Goal: Task Accomplishment & Management: Use online tool/utility

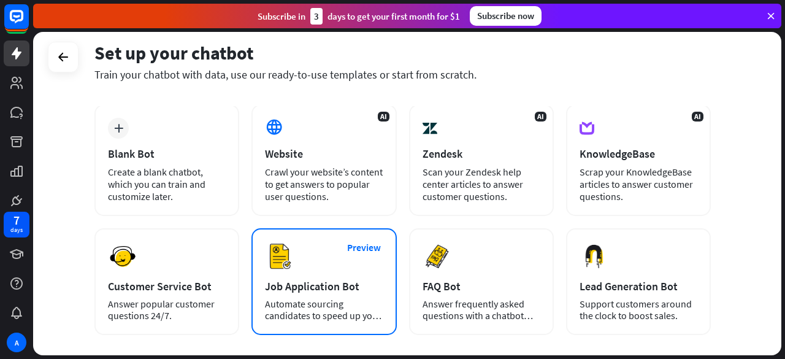
scroll to position [123, 0]
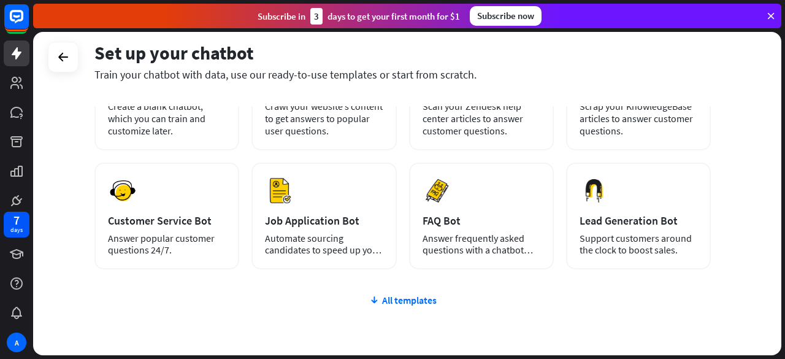
click at [509, 270] on div "plus Blank Bot Create a blank chatbot, which you can train and customize later.…" at bounding box center [402, 228] width 616 height 378
drag, startPoint x: 508, startPoint y: 232, endPoint x: 540, endPoint y: 310, distance: 83.6
click at [541, 319] on div "plus Blank Bot Create a blank chatbot, which you can train and customize later.…" at bounding box center [402, 228] width 616 height 378
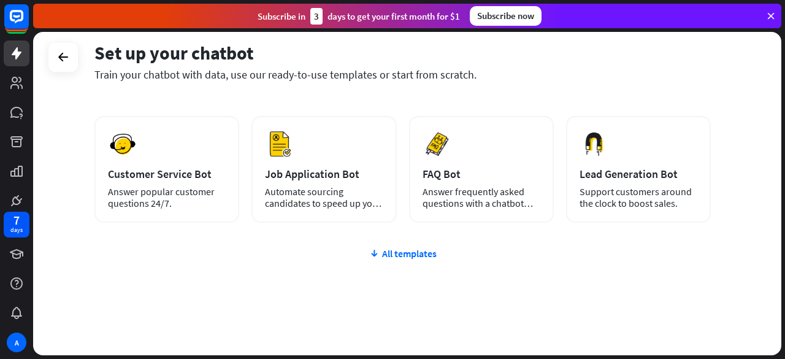
scroll to position [184, 0]
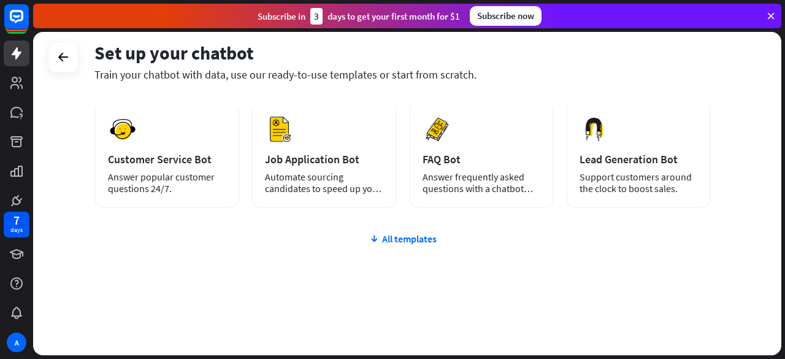
drag, startPoint x: 506, startPoint y: 170, endPoint x: 473, endPoint y: 280, distance: 114.0
click at [473, 280] on div "plus Blank Bot Create a blank chatbot, which you can train and customize later.…" at bounding box center [402, 166] width 616 height 378
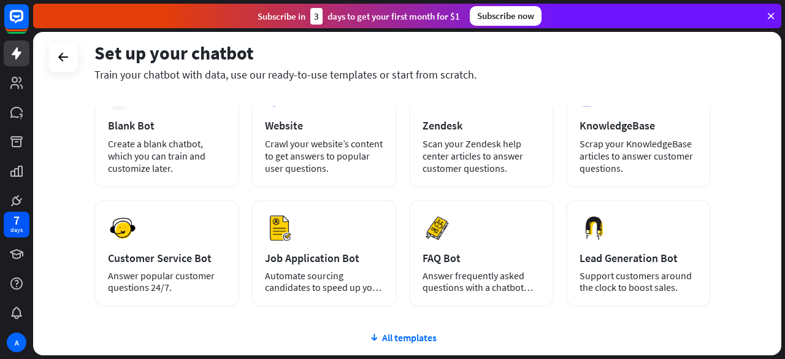
scroll to position [0, 0]
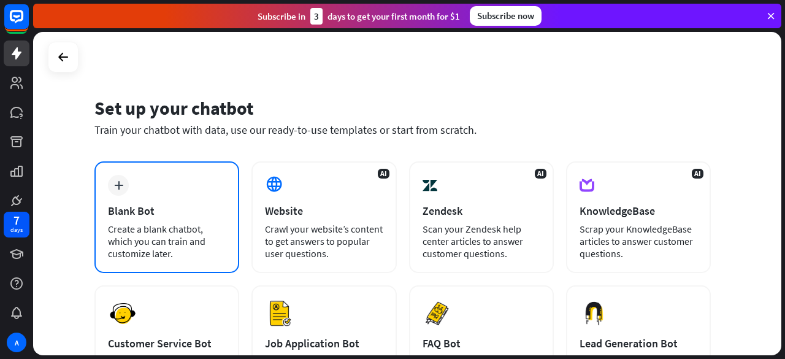
click at [186, 186] on div "plus Blank Bot Create a blank chatbot, which you can train and customize later." at bounding box center [166, 217] width 145 height 112
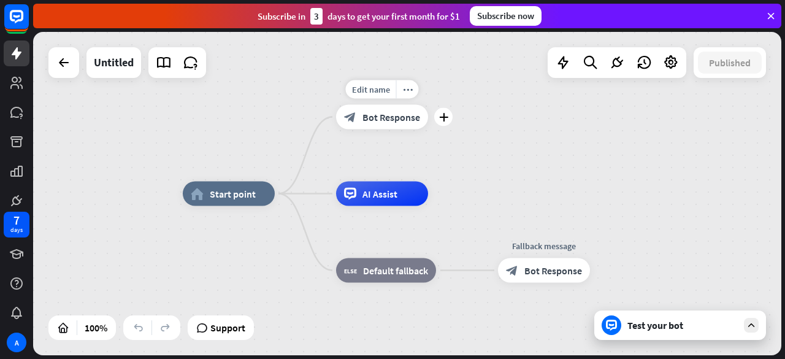
click at [356, 124] on div "block_bot_response Bot Response" at bounding box center [382, 117] width 92 height 25
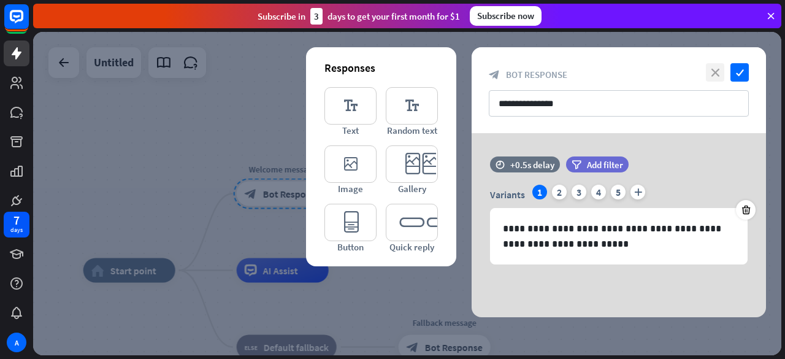
click at [716, 72] on icon "close" at bounding box center [715, 72] width 18 height 18
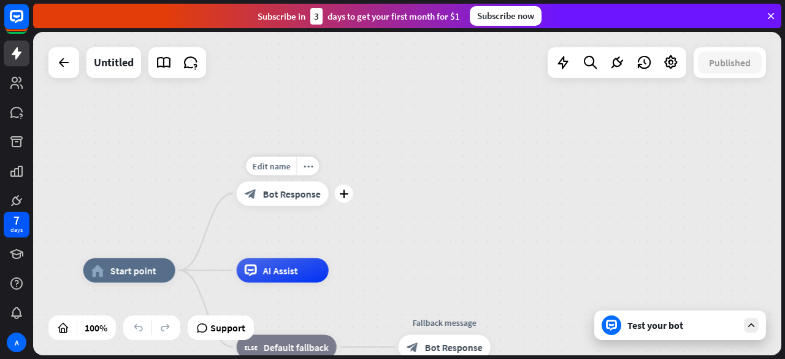
click at [303, 181] on div "Edit name more_horiz plus block_bot_response Bot Response" at bounding box center [283, 193] width 92 height 25
click at [308, 170] on div "more_horiz" at bounding box center [307, 166] width 23 height 18
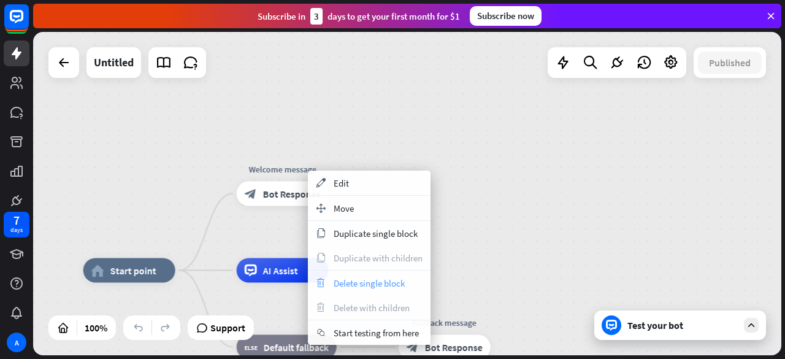
click at [338, 279] on span "Delete single block" at bounding box center [369, 283] width 71 height 12
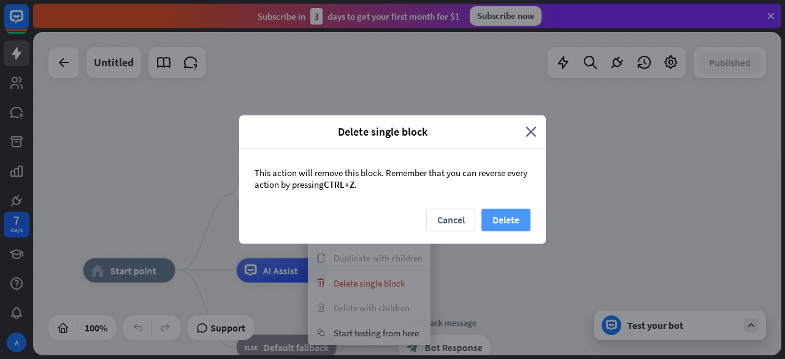
click at [508, 216] on button "Delete" at bounding box center [505, 219] width 49 height 23
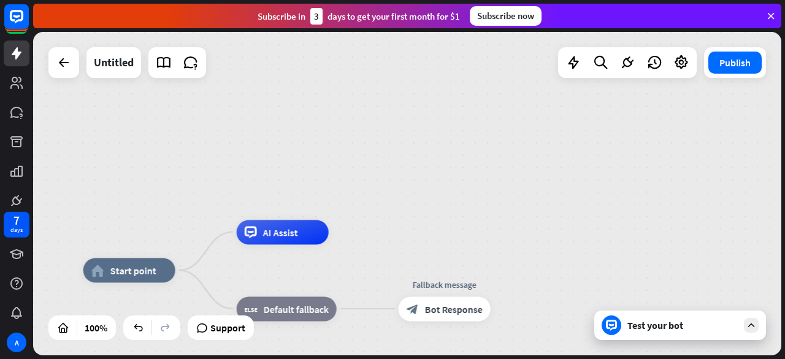
drag, startPoint x: 421, startPoint y: 226, endPoint x: 465, endPoint y: 123, distance: 112.1
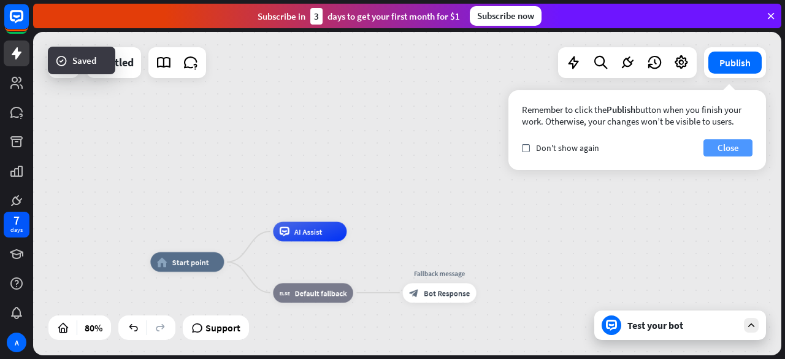
click at [734, 148] on button "Close" at bounding box center [727, 147] width 49 height 17
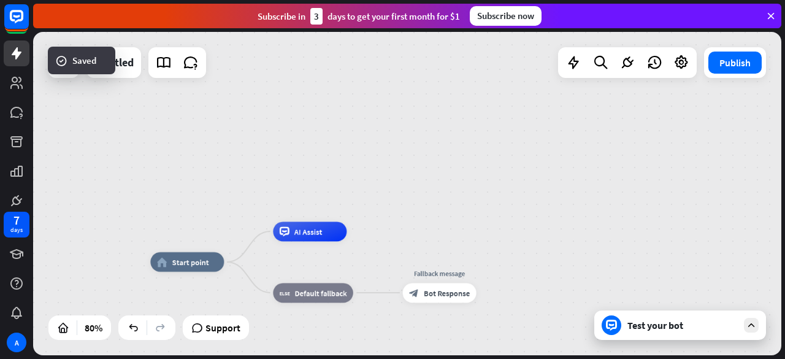
drag, startPoint x: 352, startPoint y: 191, endPoint x: 380, endPoint y: 97, distance: 97.4
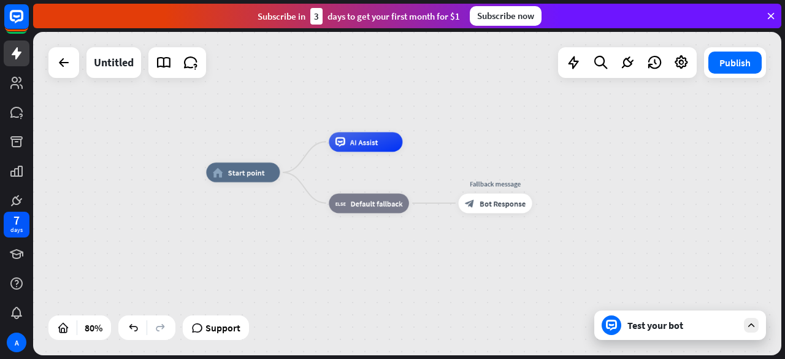
drag, startPoint x: 403, startPoint y: 226, endPoint x: 455, endPoint y: 156, distance: 87.2
click at [455, 156] on div "home_2 Start point AI Assist block_fallback Default fallback Fallback message b…" at bounding box center [407, 193] width 748 height 323
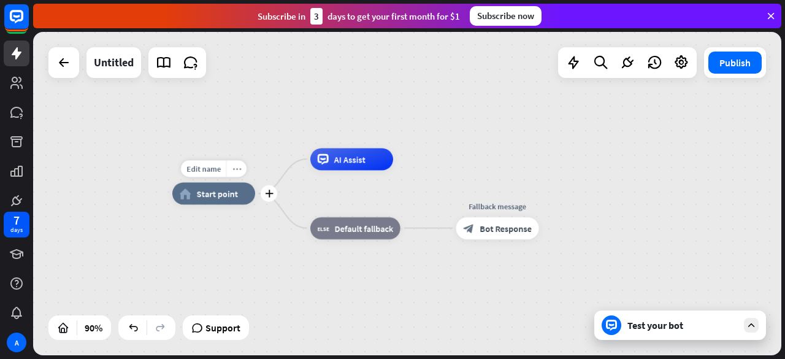
click at [241, 167] on div "more_horiz" at bounding box center [236, 168] width 20 height 17
click at [310, 239] on div "Edit name more_horiz plus block_fallback Default fallback" at bounding box center [355, 228] width 90 height 22
click at [266, 193] on icon "plus" at bounding box center [268, 193] width 9 height 8
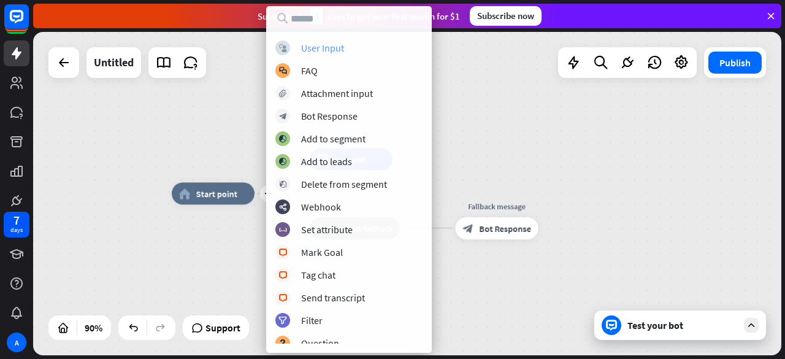
click at [361, 53] on div "block_user_input User Input" at bounding box center [348, 47] width 147 height 15
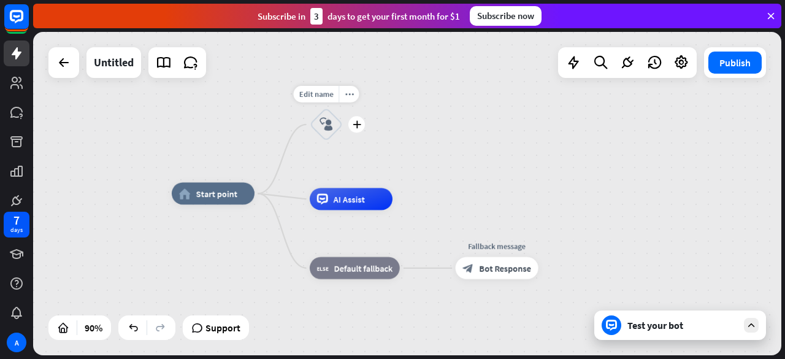
click at [320, 124] on icon "block_user_input" at bounding box center [325, 124] width 13 height 13
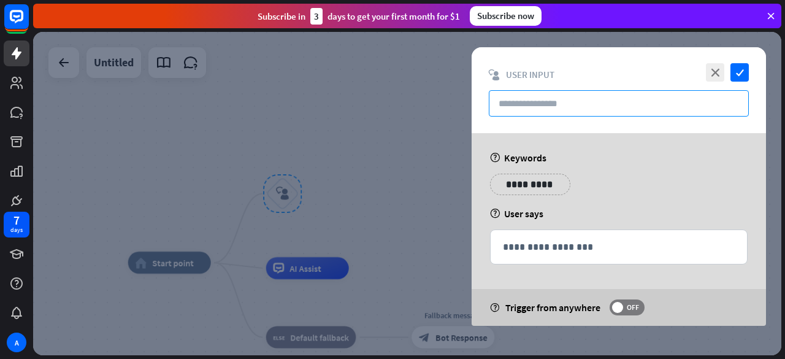
click at [546, 99] on input "text" at bounding box center [619, 103] width 260 height 26
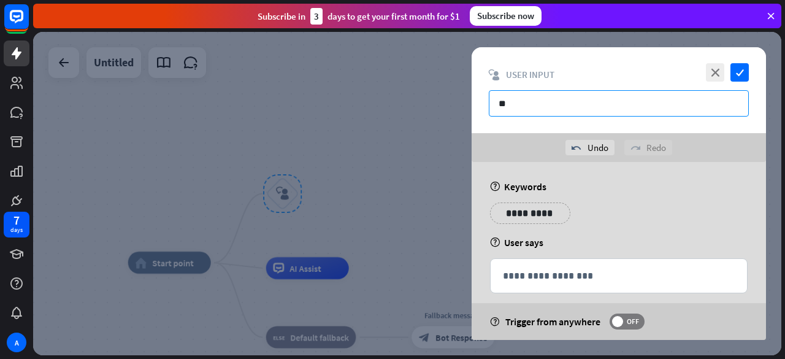
type input "*"
type input "****"
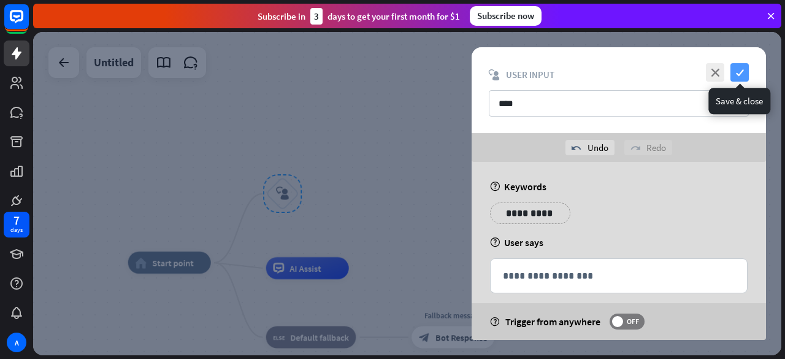
click at [746, 72] on icon "check" at bounding box center [739, 72] width 18 height 18
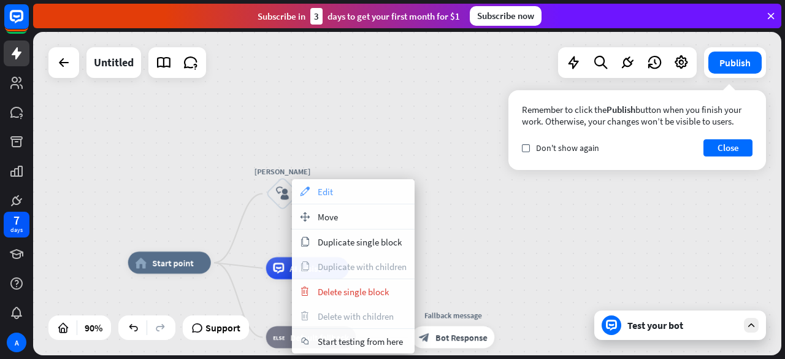
click at [304, 194] on icon "appearance" at bounding box center [304, 191] width 13 height 10
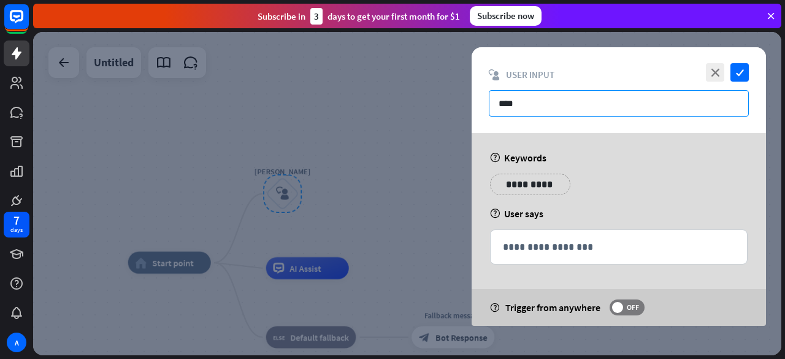
click at [584, 104] on input "****" at bounding box center [619, 103] width 260 height 26
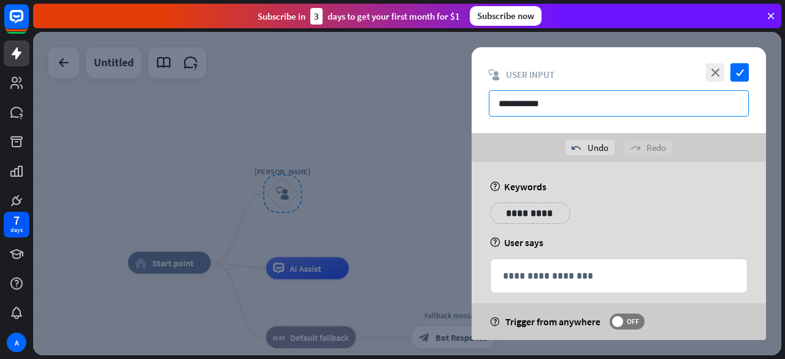
type input "**********"
click at [736, 75] on icon "check" at bounding box center [739, 72] width 18 height 18
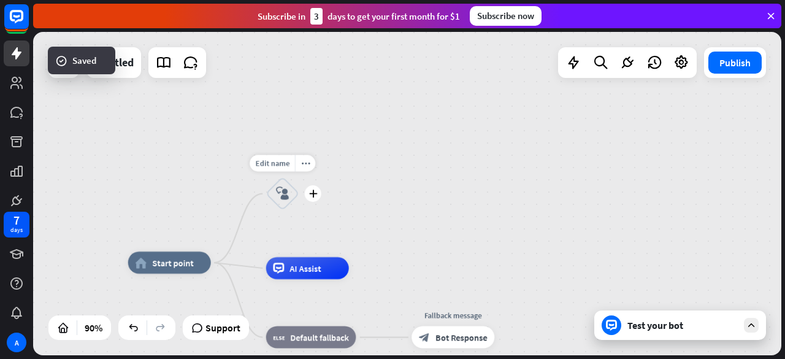
click at [299, 182] on div "Edit name more_horiz plus block_user_input" at bounding box center [282, 193] width 33 height 33
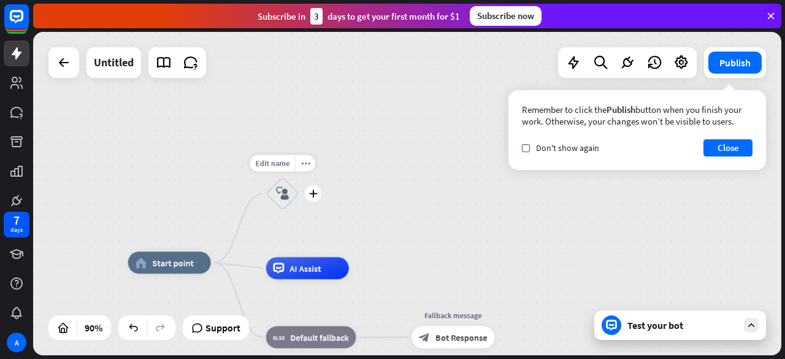
click at [293, 201] on div "block_user_input" at bounding box center [282, 193] width 33 height 33
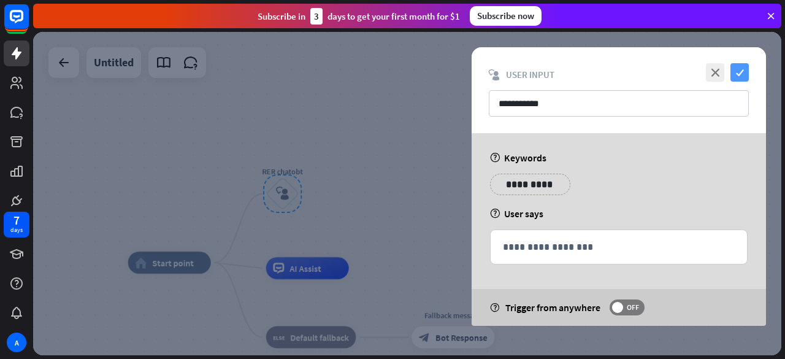
click at [747, 67] on icon "check" at bounding box center [739, 72] width 18 height 18
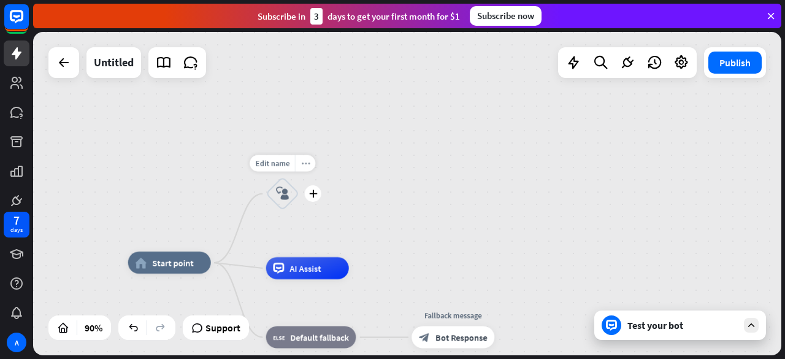
click at [299, 170] on div "more_horiz" at bounding box center [305, 163] width 20 height 17
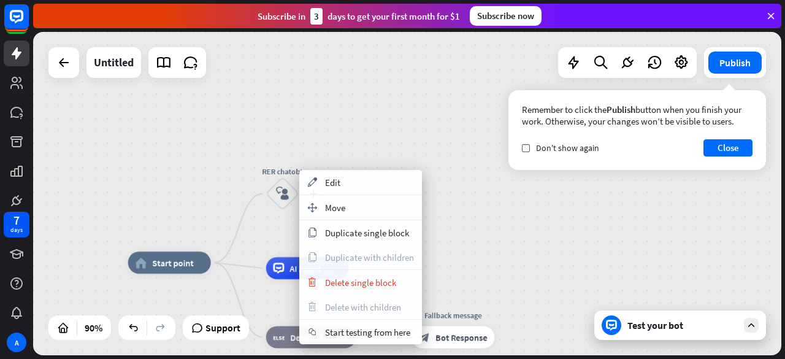
click at [282, 177] on div "plus RER chatobt block_user_input" at bounding box center [282, 193] width 33 height 33
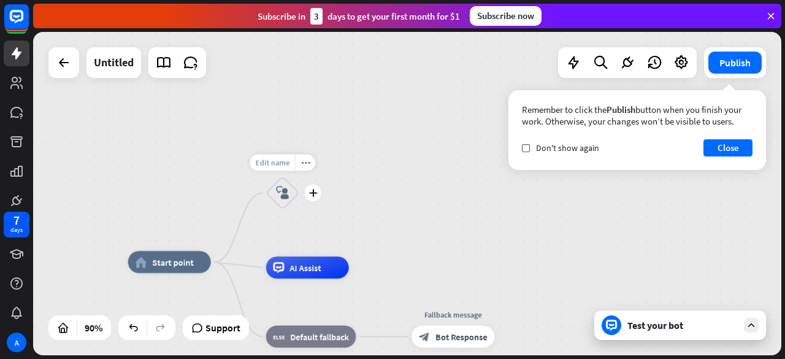
click at [284, 169] on div "Edit name" at bounding box center [272, 163] width 45 height 17
click at [356, 163] on div "**********" at bounding box center [407, 193] width 748 height 323
click at [727, 154] on button "Close" at bounding box center [727, 147] width 49 height 17
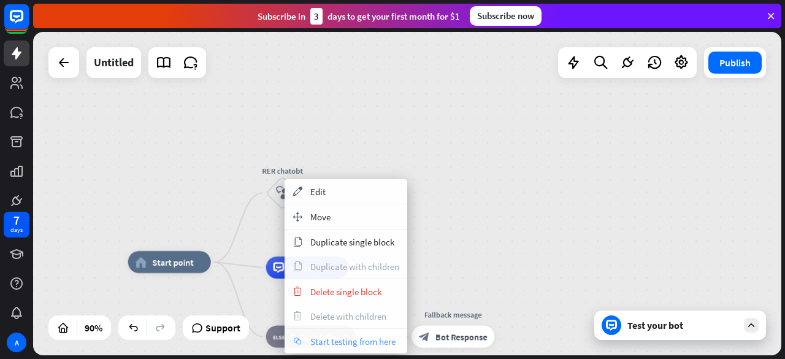
click at [382, 341] on span "Start testing from here" at bounding box center [352, 341] width 85 height 12
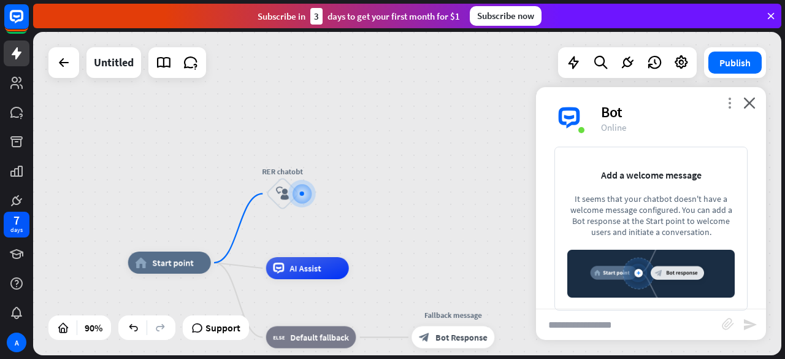
click at [733, 104] on icon "more_vert" at bounding box center [729, 103] width 12 height 12
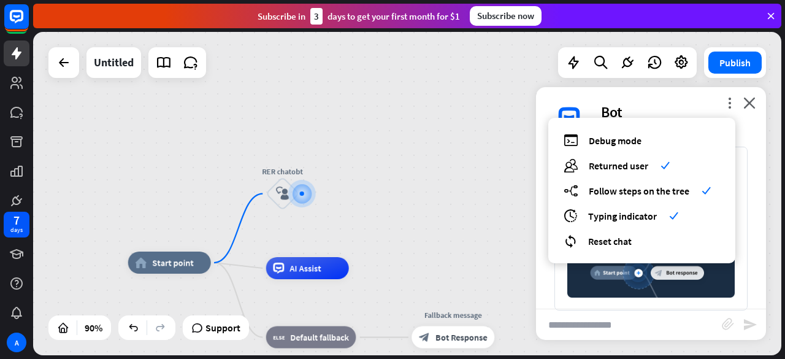
click at [758, 102] on div "more_vert debug Debug mode users Returned user check builder_tree Follow steps …" at bounding box center [651, 117] width 230 height 61
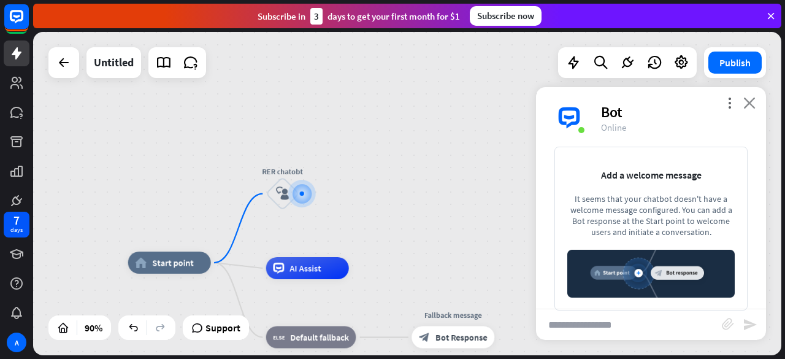
click at [749, 102] on icon "close" at bounding box center [749, 103] width 12 height 12
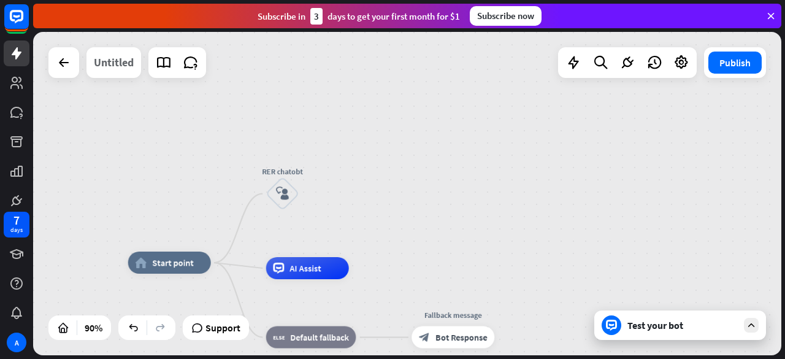
click at [102, 69] on div "Untitled" at bounding box center [114, 62] width 40 height 31
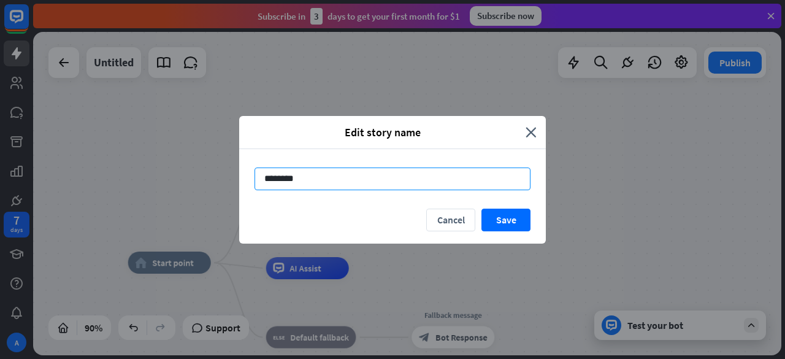
click at [369, 174] on input "********" at bounding box center [392, 178] width 276 height 23
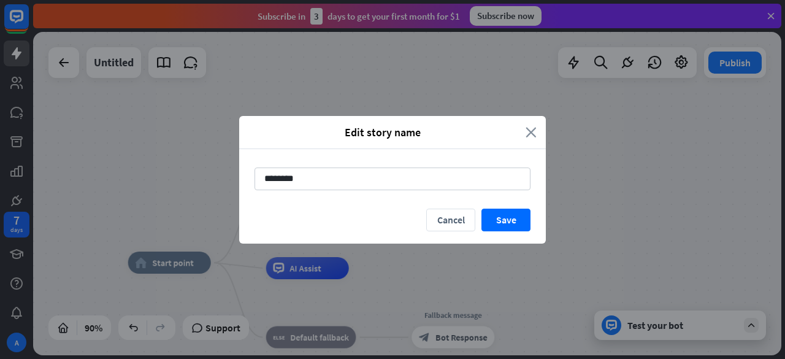
click at [531, 131] on icon "close" at bounding box center [530, 132] width 11 height 14
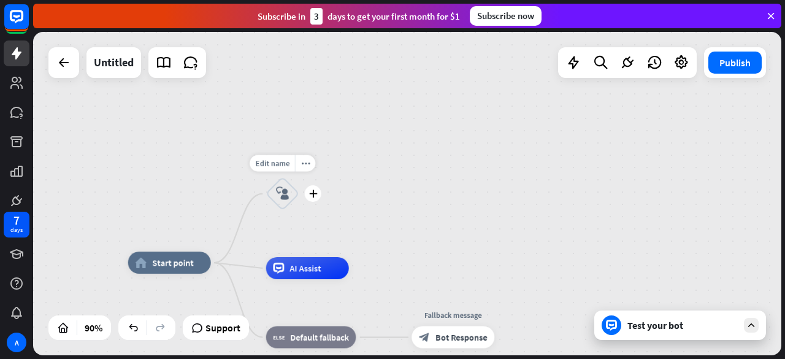
click at [289, 174] on div "RER chatobt" at bounding box center [283, 171] width 66 height 11
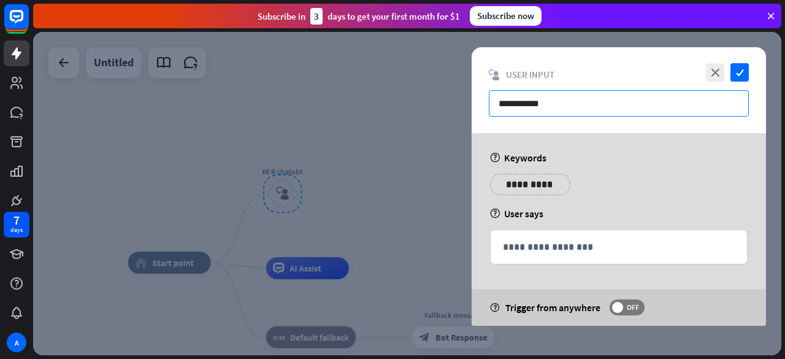
drag, startPoint x: 576, startPoint y: 102, endPoint x: 362, endPoint y: 109, distance: 214.1
click at [362, 109] on div "**********" at bounding box center [407, 193] width 748 height 323
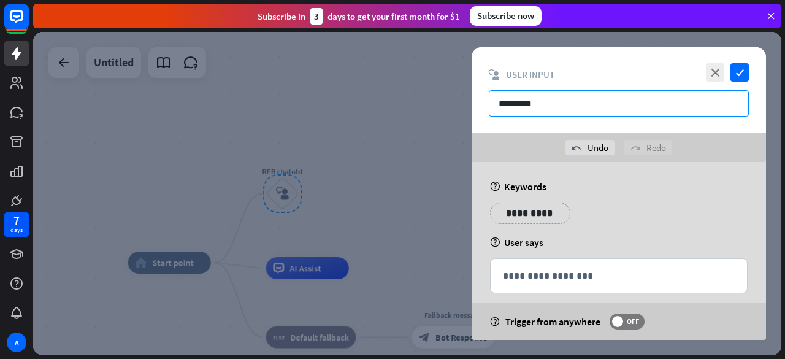
type input "*********"
click at [733, 73] on icon "check" at bounding box center [739, 72] width 18 height 18
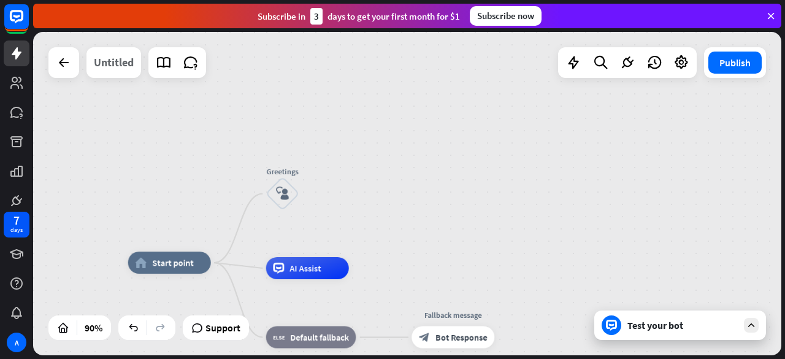
click at [126, 69] on div "Untitled" at bounding box center [114, 62] width 40 height 31
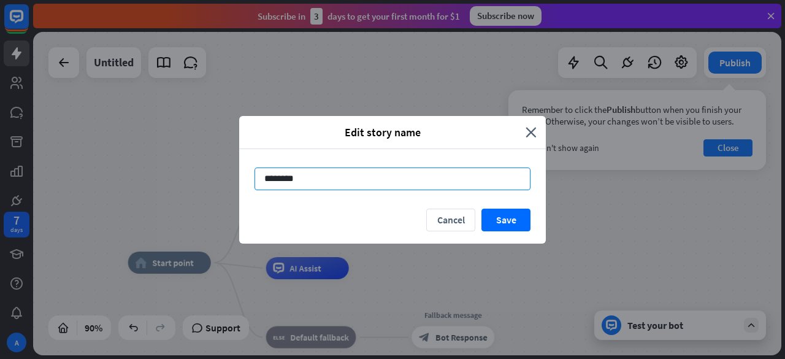
type input "**********"
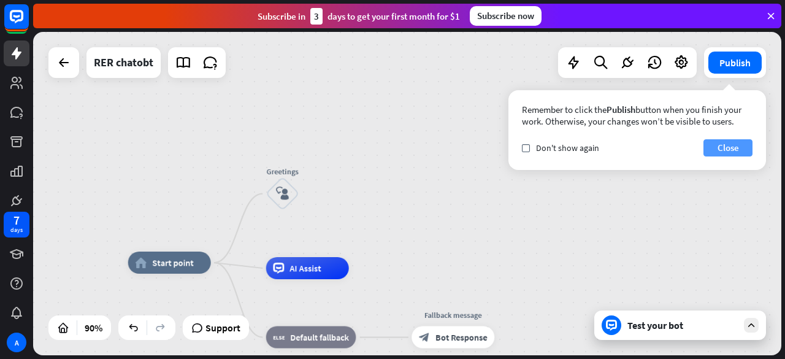
click at [716, 153] on button "Close" at bounding box center [727, 147] width 49 height 17
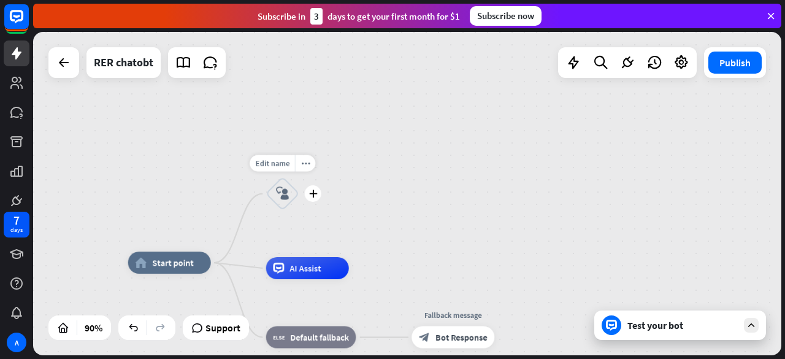
click at [288, 204] on div "block_user_input" at bounding box center [282, 193] width 33 height 33
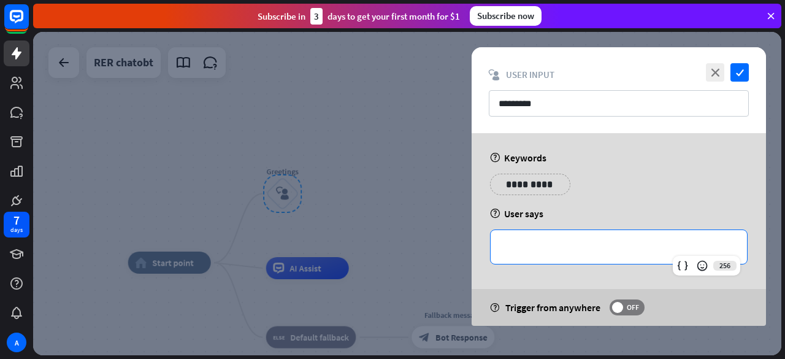
click at [554, 252] on p "**********" at bounding box center [619, 246] width 232 height 15
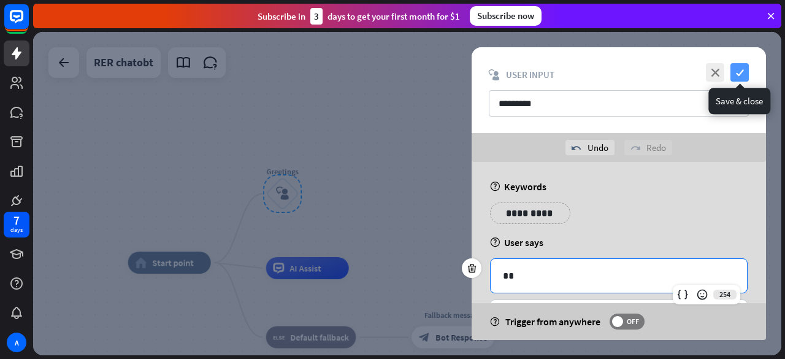
click at [739, 72] on icon "check" at bounding box center [739, 72] width 18 height 18
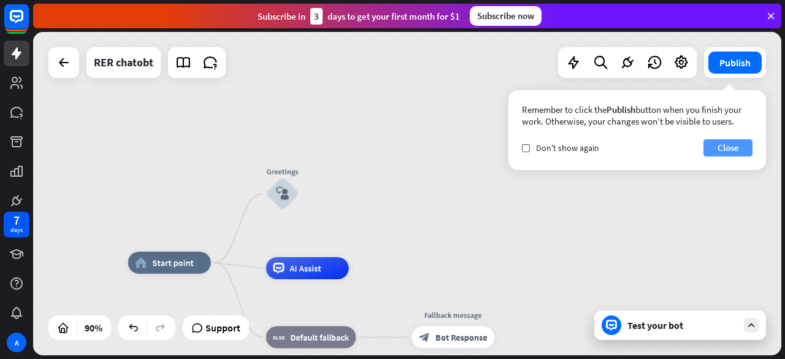
click at [728, 151] on button "Close" at bounding box center [727, 147] width 49 height 17
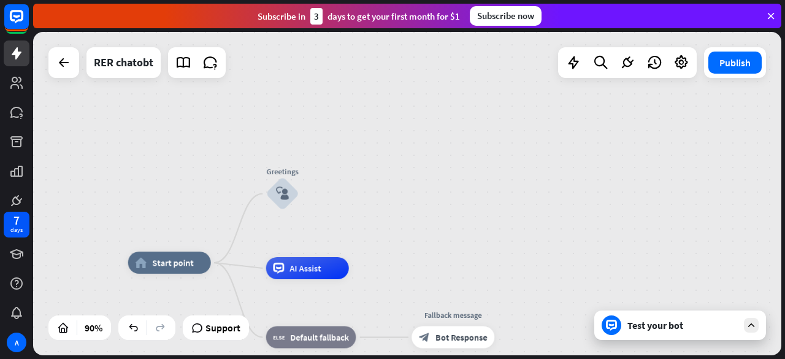
click at [768, 15] on icon at bounding box center [770, 15] width 11 height 11
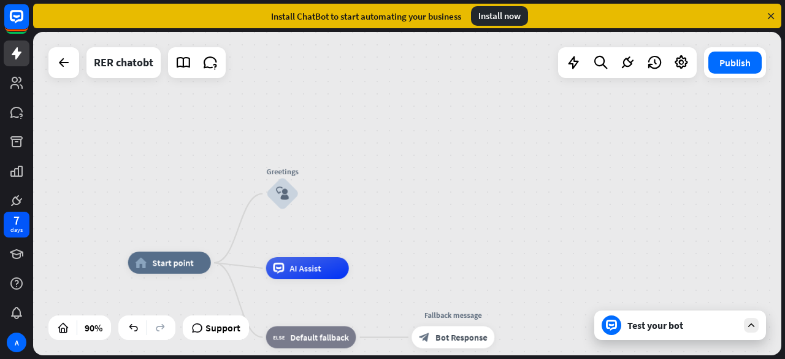
click at [768, 18] on icon at bounding box center [770, 15] width 11 height 11
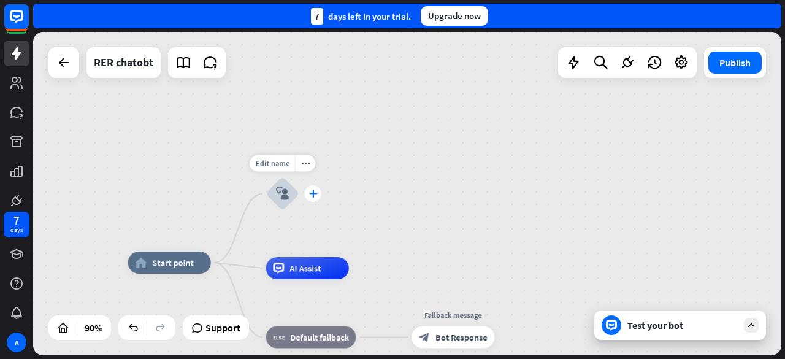
click at [311, 196] on icon "plus" at bounding box center [312, 193] width 9 height 8
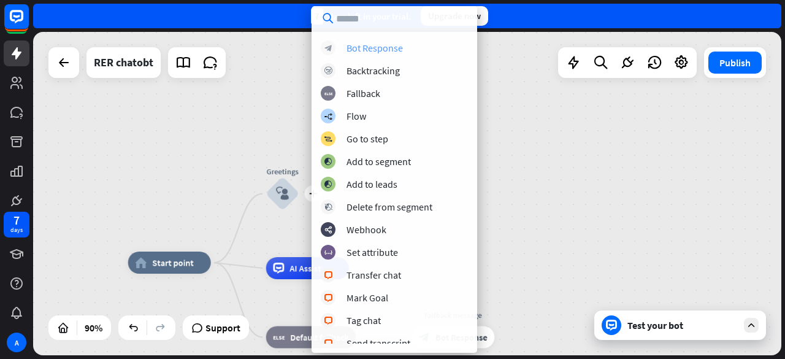
click at [392, 45] on div "Bot Response" at bounding box center [374, 48] width 56 height 12
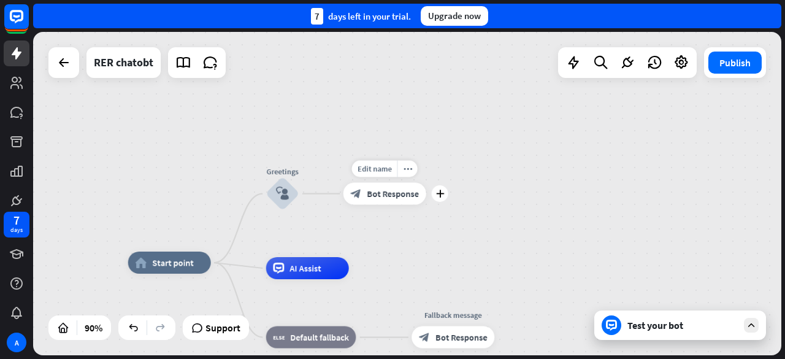
click at [412, 198] on span "Bot Response" at bounding box center [393, 193] width 52 height 11
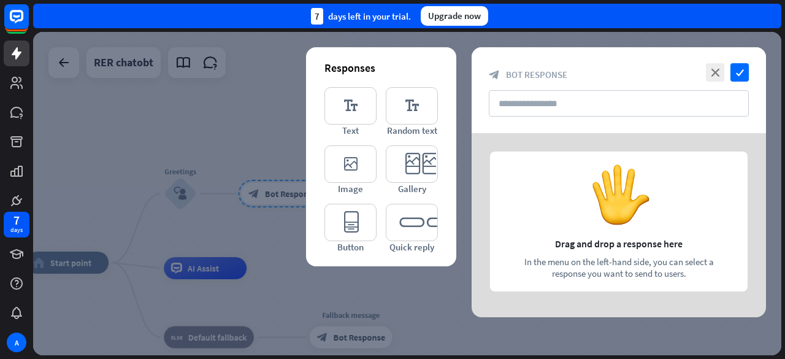
click at [708, 220] on div at bounding box center [618, 225] width 294 height 184
click at [629, 202] on div at bounding box center [618, 225] width 294 height 184
click at [433, 225] on icon "editor_quick_replies" at bounding box center [412, 222] width 52 height 37
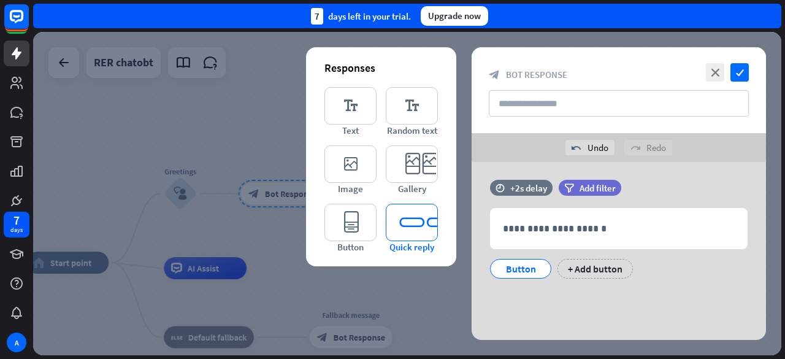
click at [433, 225] on icon "editor_quick_replies" at bounding box center [412, 222] width 52 height 37
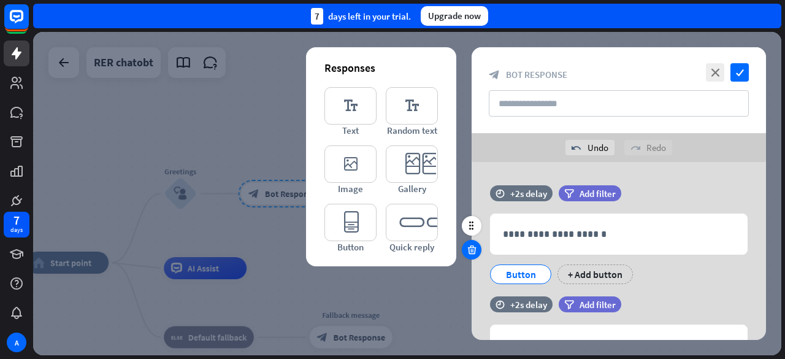
click at [471, 253] on icon at bounding box center [472, 249] width 12 height 11
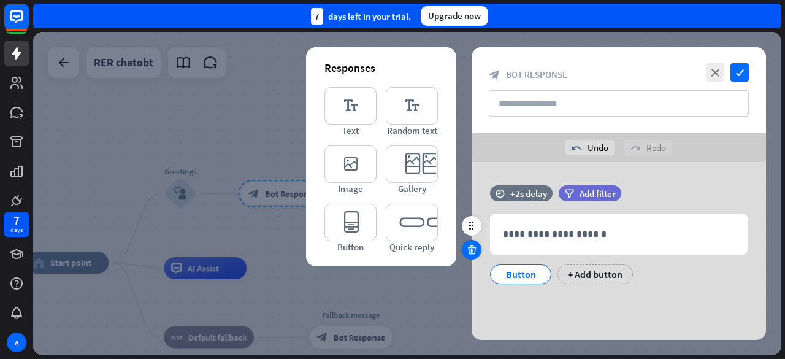
click at [475, 253] on icon at bounding box center [472, 249] width 12 height 11
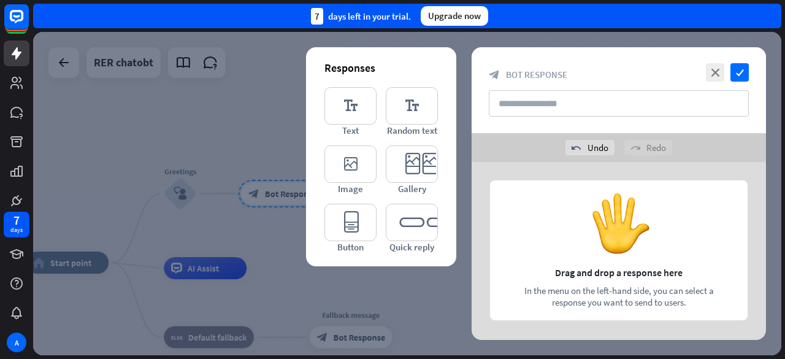
click at [619, 262] on div at bounding box center [618, 254] width 294 height 184
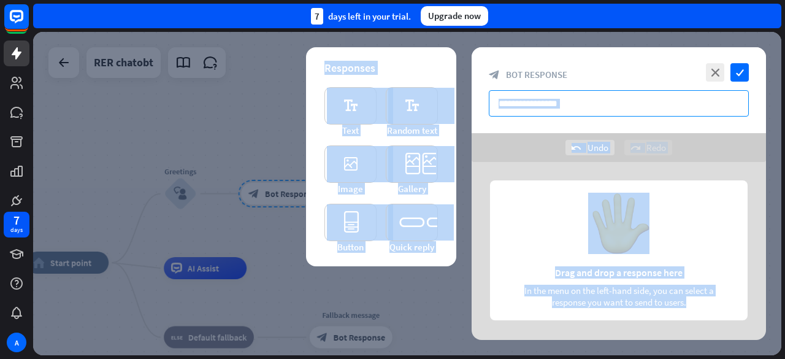
drag, startPoint x: 622, startPoint y: 253, endPoint x: 592, endPoint y: 94, distance: 161.5
click at [592, 94] on div "close check block_bot_response Bot Response undo Undo redo Redo Responses edito…" at bounding box center [618, 193] width 294 height 292
click at [603, 208] on div at bounding box center [618, 254] width 294 height 184
click at [614, 215] on div at bounding box center [618, 254] width 294 height 184
click at [538, 161] on div "close check block_bot_response Bot Response undo Undo redo Redo Responses edito…" at bounding box center [618, 193] width 294 height 292
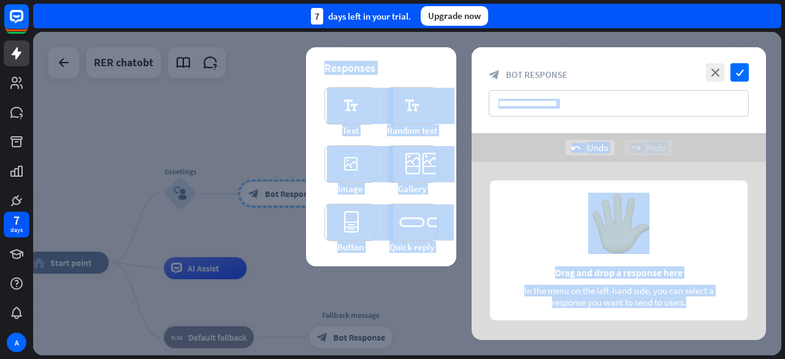
click at [536, 145] on div "undo Undo redo Redo" at bounding box center [618, 147] width 294 height 29
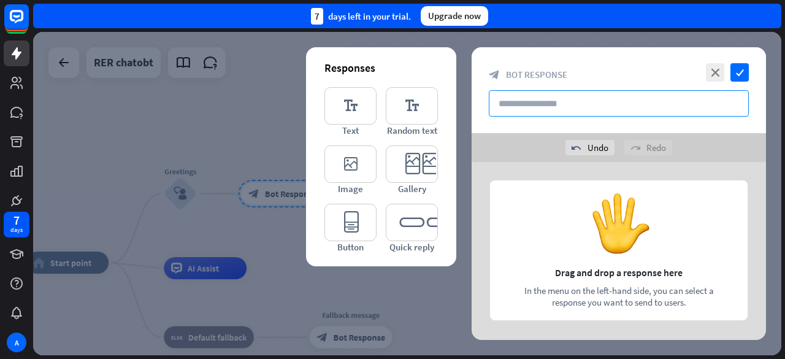
drag, startPoint x: 548, startPoint y: 110, endPoint x: 618, endPoint y: 223, distance: 132.7
click at [618, 223] on div "close check block_bot_response Bot Response undo Undo redo Redo Responses edito…" at bounding box center [618, 193] width 294 height 292
drag, startPoint x: 618, startPoint y: 223, endPoint x: 595, endPoint y: 211, distance: 26.3
click at [595, 211] on div at bounding box center [618, 254] width 294 height 184
click at [537, 102] on input "text" at bounding box center [619, 103] width 260 height 26
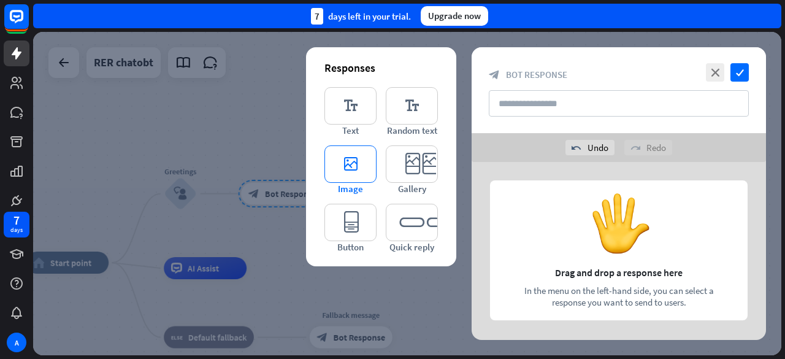
drag, startPoint x: 538, startPoint y: 102, endPoint x: 359, endPoint y: 189, distance: 198.3
click at [359, 189] on span "Image" at bounding box center [350, 189] width 25 height 12
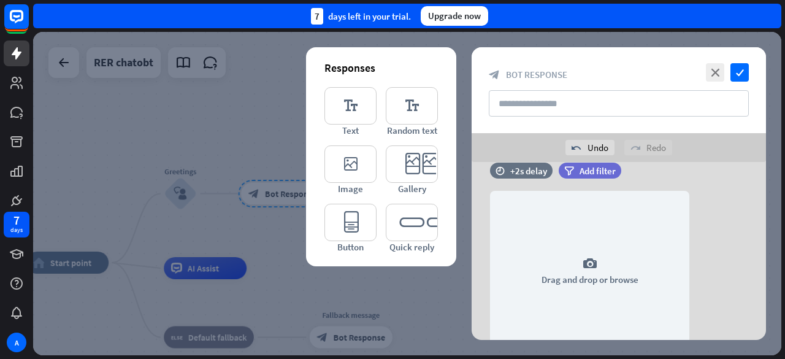
scroll to position [23, 0]
click at [364, 106] on icon "editor_text" at bounding box center [350, 105] width 52 height 37
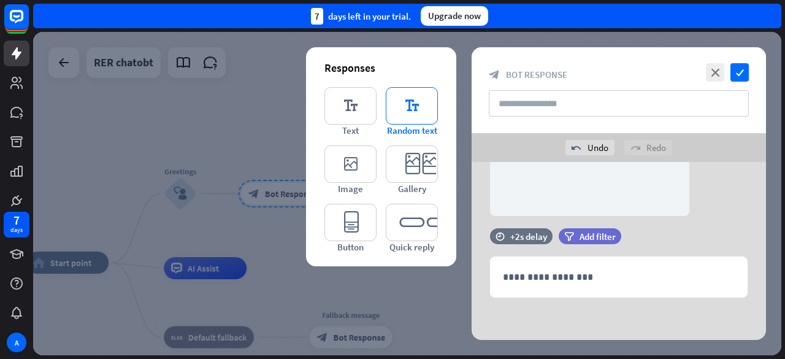
click at [425, 121] on icon "editor_text" at bounding box center [412, 105] width 52 height 37
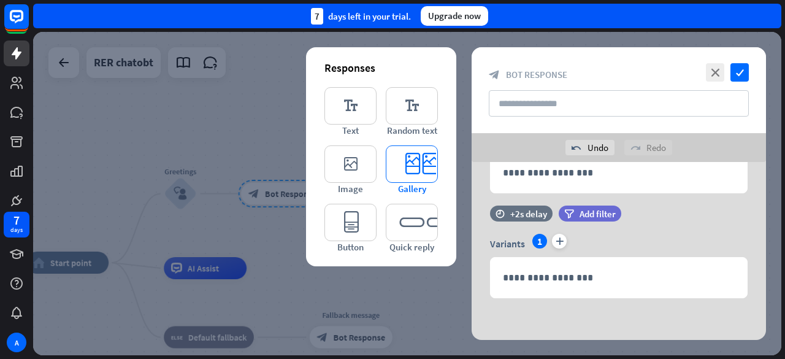
click at [424, 172] on icon "editor_card" at bounding box center [412, 163] width 52 height 37
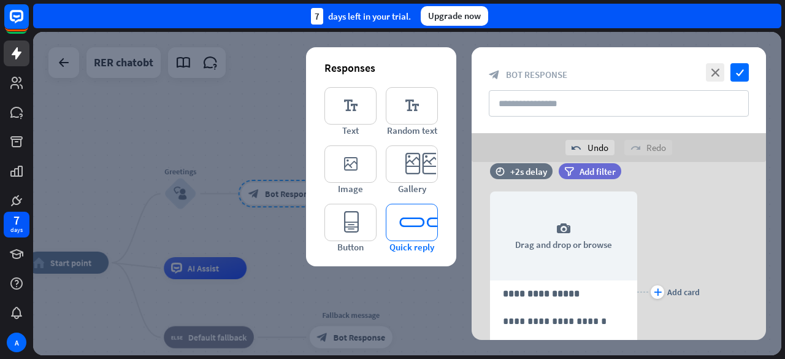
click at [430, 221] on icon "editor_quick_replies" at bounding box center [412, 222] width 52 height 37
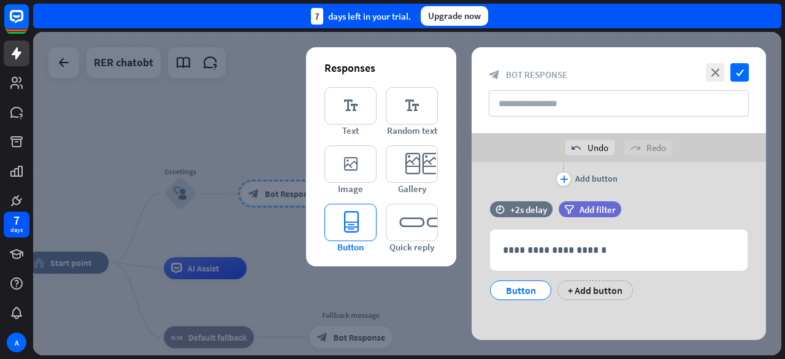
click at [367, 232] on icon "editor_button" at bounding box center [350, 222] width 52 height 37
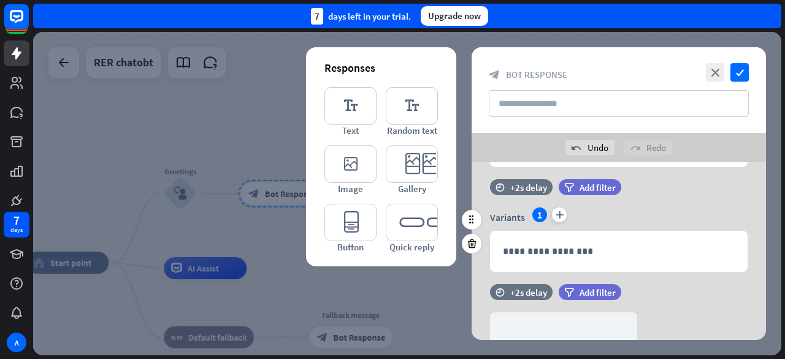
scroll to position [0, 0]
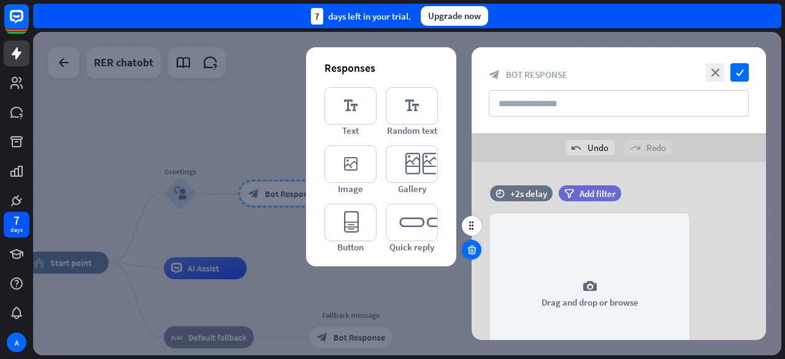
click at [476, 245] on icon at bounding box center [472, 249] width 12 height 11
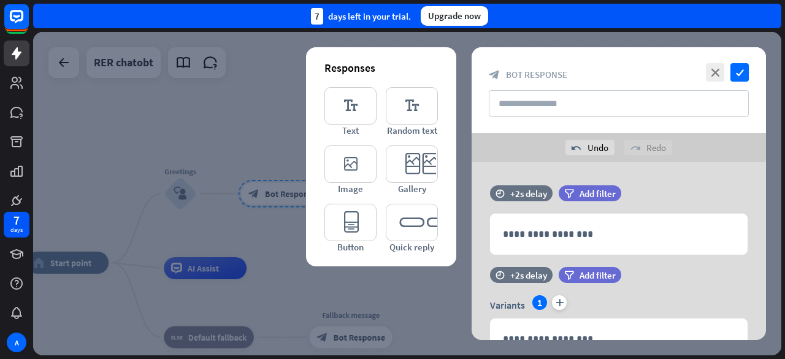
click at [476, 245] on icon at bounding box center [472, 249] width 12 height 11
click at [476, 326] on icon at bounding box center [472, 331] width 12 height 11
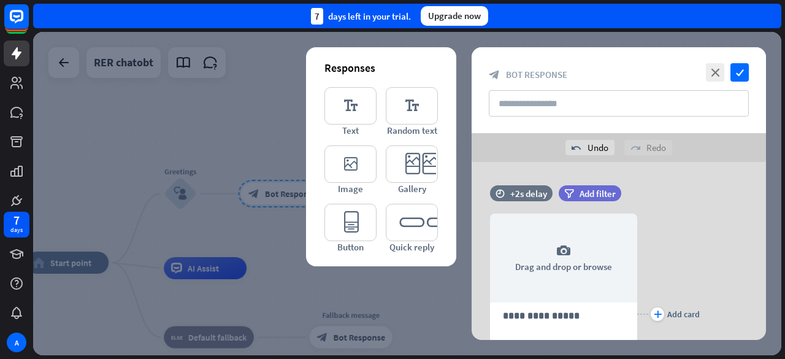
click at [476, 245] on icon at bounding box center [472, 249] width 12 height 11
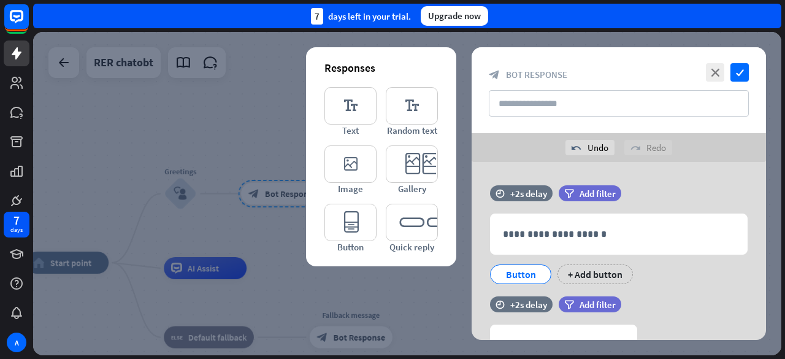
click at [476, 245] on icon at bounding box center [472, 249] width 12 height 11
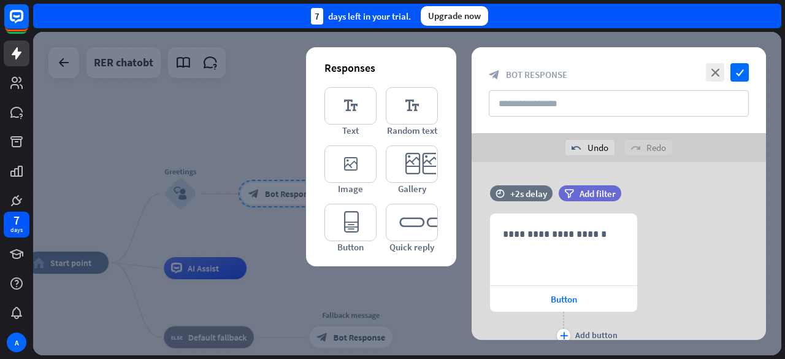
click at [476, 245] on icon at bounding box center [472, 249] width 12 height 11
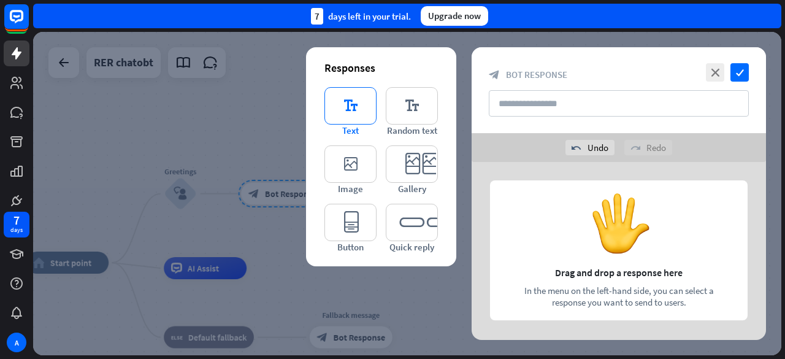
click at [340, 116] on icon "editor_text" at bounding box center [350, 105] width 52 height 37
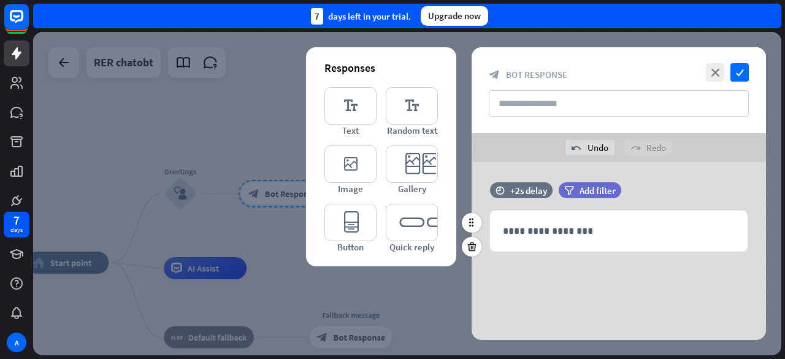
scroll to position [6, 0]
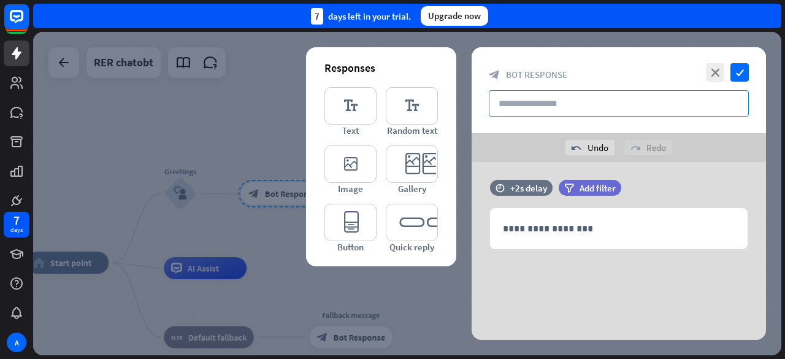
click at [517, 90] on input "text" at bounding box center [619, 103] width 260 height 26
type input "*"
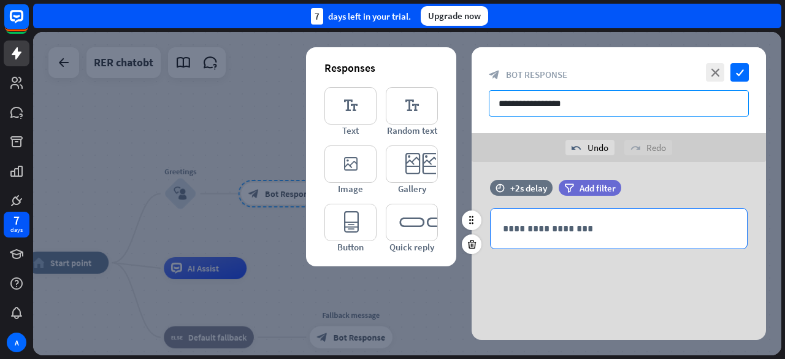
type input "**********"
click at [532, 228] on p "**********" at bounding box center [619, 228] width 232 height 15
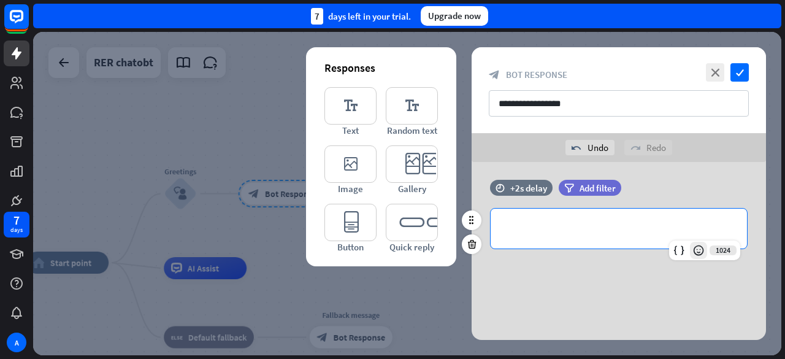
click at [698, 254] on icon at bounding box center [698, 250] width 12 height 12
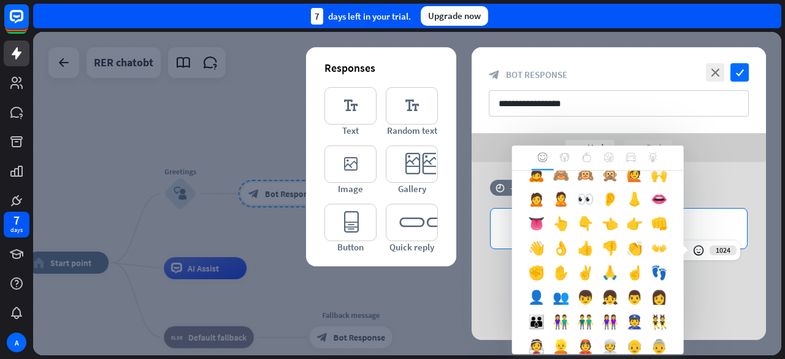
scroll to position [368, 0]
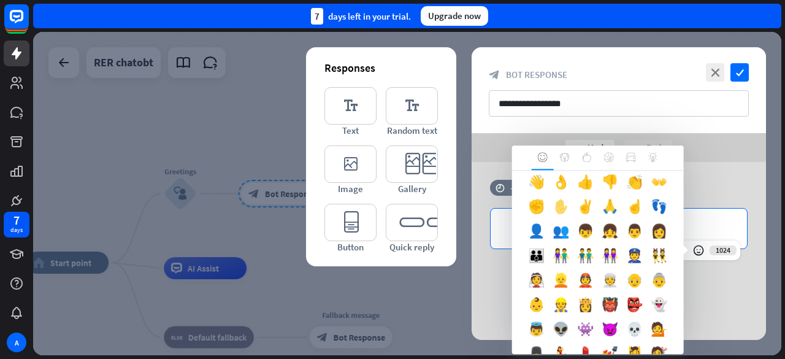
click at [568, 222] on div "✋" at bounding box center [561, 209] width 25 height 25
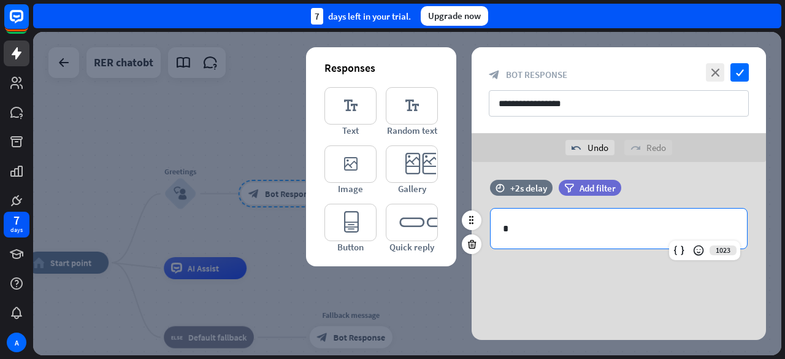
click at [644, 232] on p "*" at bounding box center [619, 228] width 232 height 15
drag, startPoint x: 660, startPoint y: 240, endPoint x: 654, endPoint y: 285, distance: 45.1
click at [654, 285] on div "time +2s delay filter Add filter 1023 *" at bounding box center [618, 248] width 294 height 184
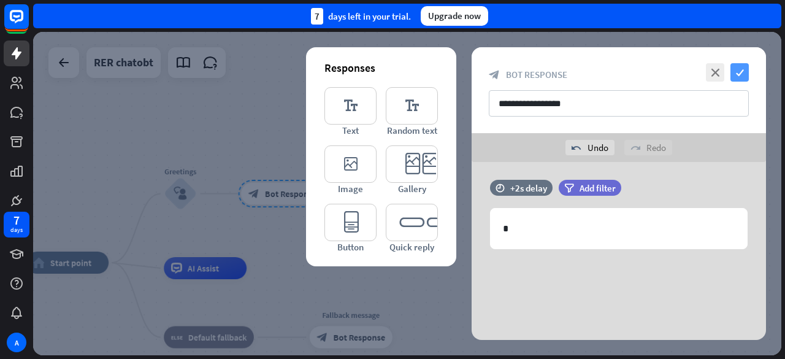
click at [746, 72] on icon "check" at bounding box center [739, 72] width 18 height 18
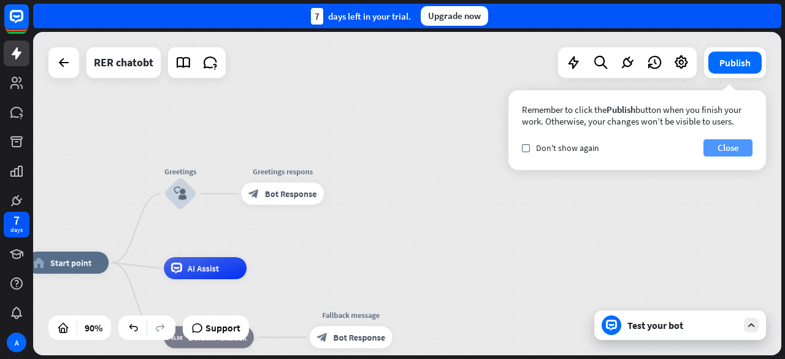
click at [716, 150] on button "Close" at bounding box center [727, 147] width 49 height 17
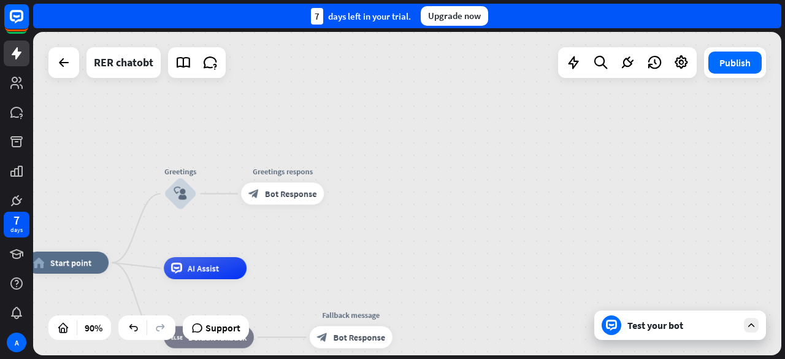
click at [647, 322] on div "Test your bot" at bounding box center [682, 325] width 110 height 12
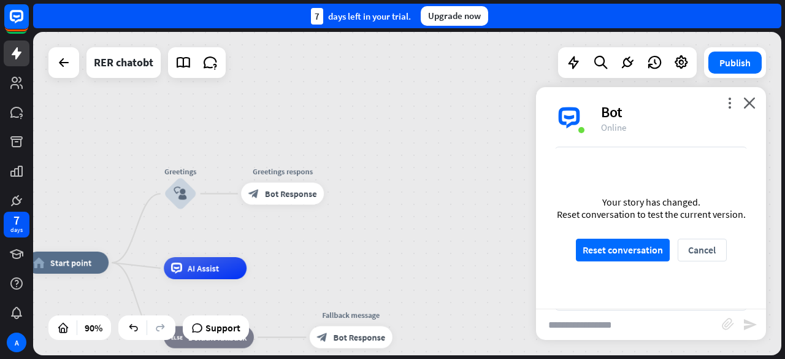
click at [629, 328] on input "text" at bounding box center [629, 324] width 186 height 31
type input "**"
click at [652, 252] on button "Reset conversation" at bounding box center [623, 249] width 94 height 23
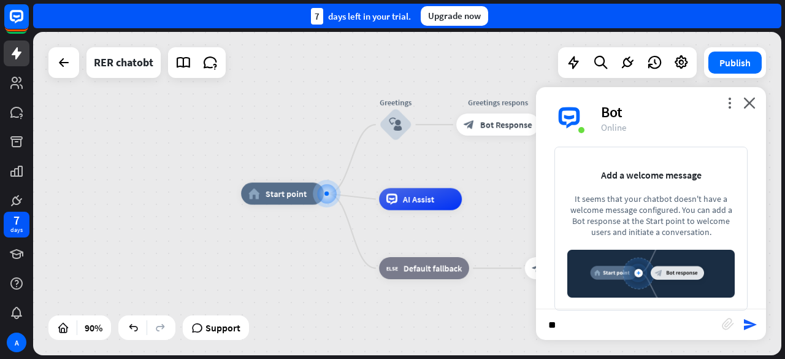
click at [635, 319] on input "**" at bounding box center [629, 324] width 186 height 31
click at [746, 327] on icon "send" at bounding box center [749, 324] width 15 height 15
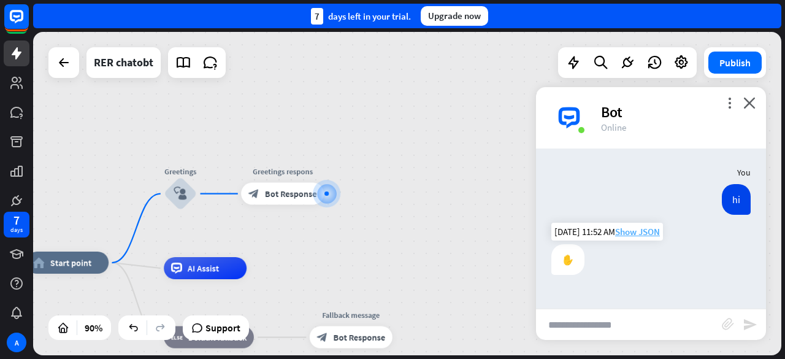
click at [633, 230] on span "Show JSON" at bounding box center [637, 232] width 45 height 12
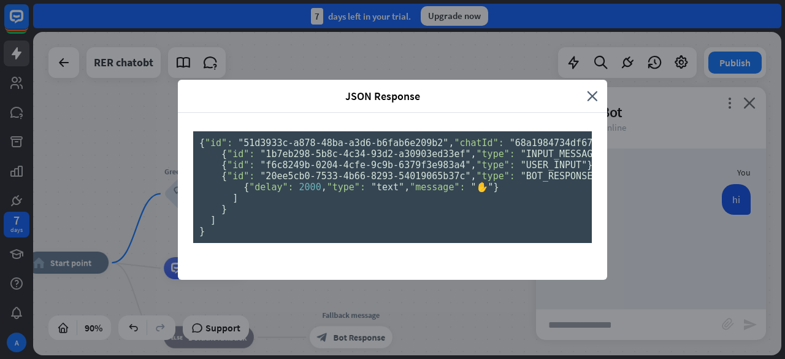
drag, startPoint x: 213, startPoint y: 312, endPoint x: 194, endPoint y: 90, distance: 222.8
click at [194, 131] on pre "{ "id": "51d3933c-a878-48ba-a3d6-b6fab6e209b2" , "chatId": "68a1984734df670007d…" at bounding box center [392, 187] width 399 height 112
click at [587, 89] on icon "close" at bounding box center [592, 96] width 11 height 14
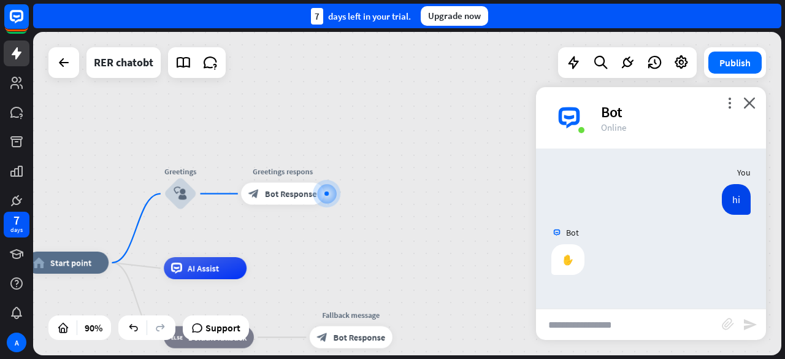
click at [660, 333] on input "text" at bounding box center [629, 324] width 186 height 31
type input "*"
type input "**"
click at [755, 334] on div "** block_attachment send" at bounding box center [651, 323] width 230 height 31
click at [750, 330] on icon "send" at bounding box center [749, 324] width 15 height 15
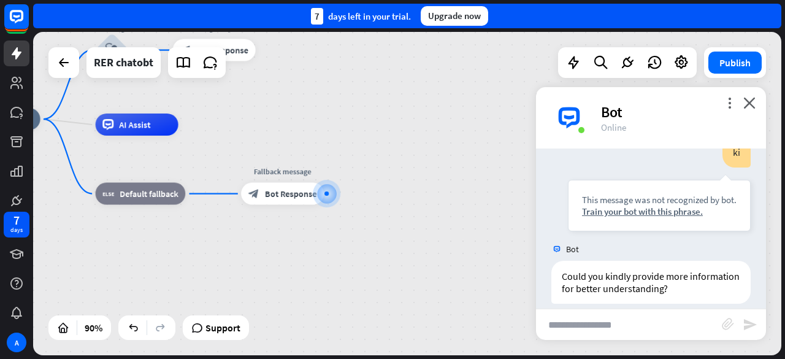
scroll to position [180, 0]
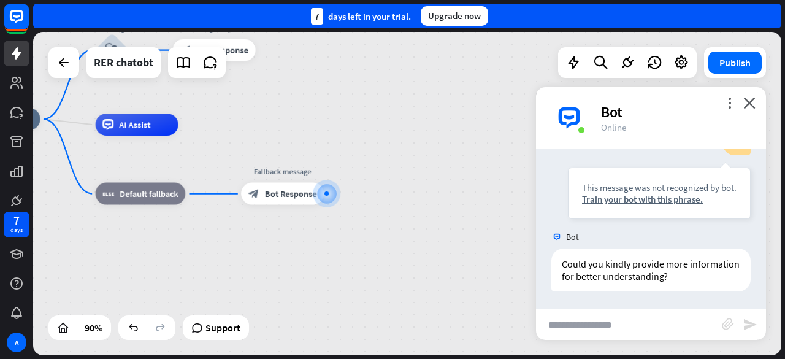
click at [683, 332] on input "text" at bounding box center [629, 324] width 186 height 31
type input "******"
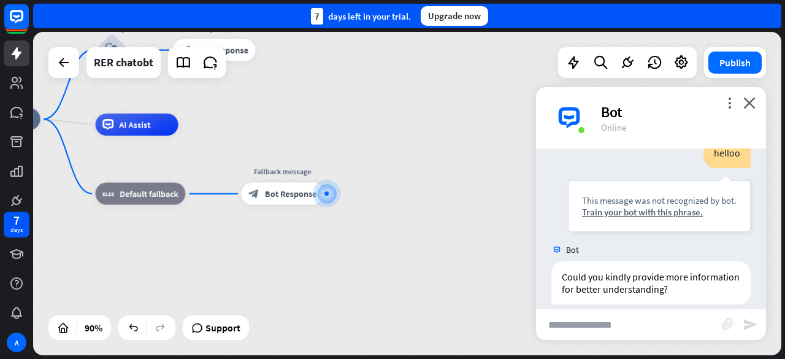
scroll to position [375, 0]
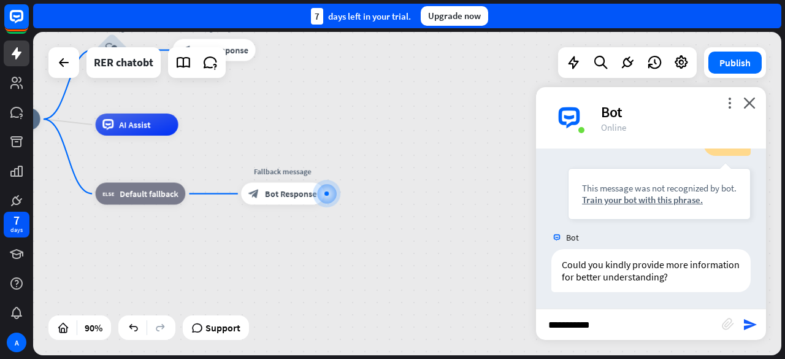
type input "**********"
type input "*"
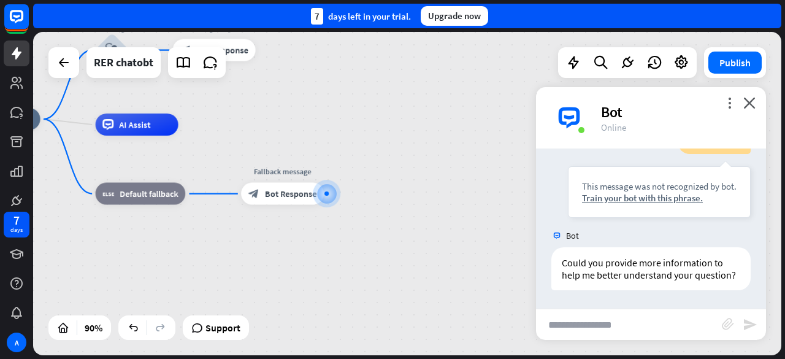
scroll to position [584, 0]
click at [598, 192] on div "Train your bot with this phrase." at bounding box center [659, 198] width 155 height 12
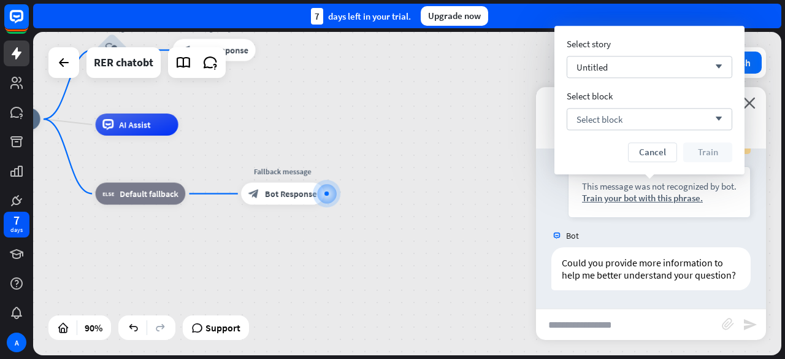
click at [670, 78] on div "Select story Untitled arrow_down Select block Select block arrow_down Cancel Tr…" at bounding box center [650, 100] width 166 height 124
click at [670, 65] on div "Untitled arrow_down" at bounding box center [650, 67] width 166 height 22
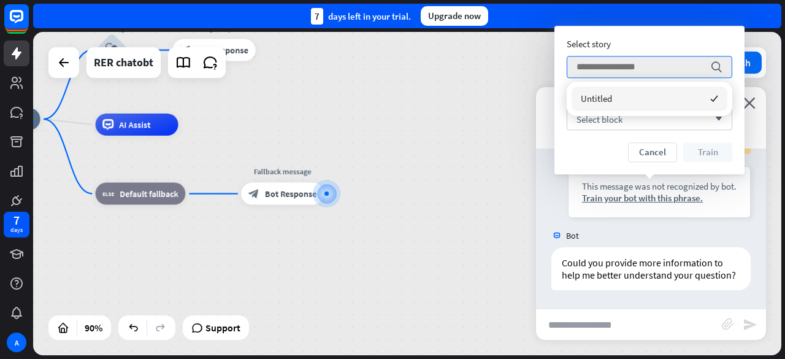
click at [596, 154] on div "Cancel Train" at bounding box center [650, 152] width 166 height 20
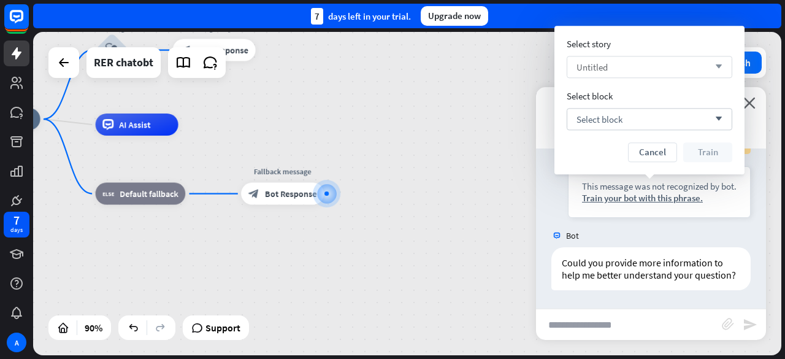
click at [724, 66] on div "Untitled arrow_down" at bounding box center [650, 67] width 166 height 22
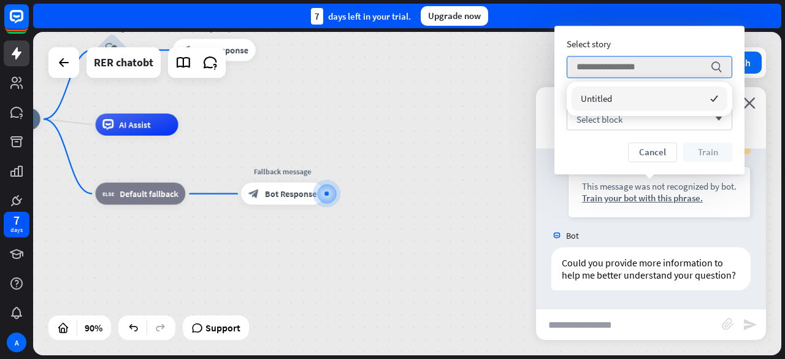
click at [590, 144] on div "Cancel Train" at bounding box center [650, 152] width 166 height 20
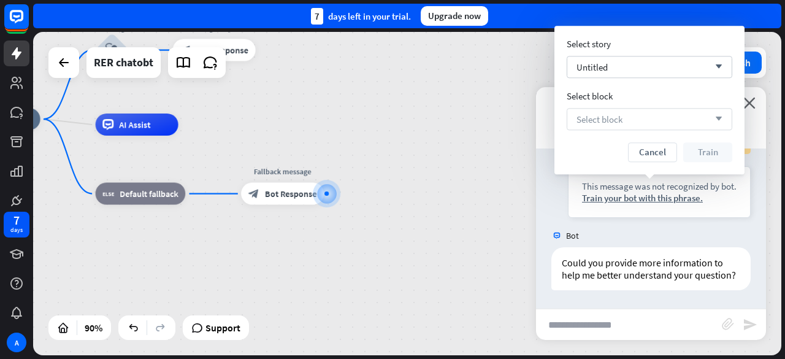
click at [620, 117] on span "Select block" at bounding box center [599, 119] width 46 height 12
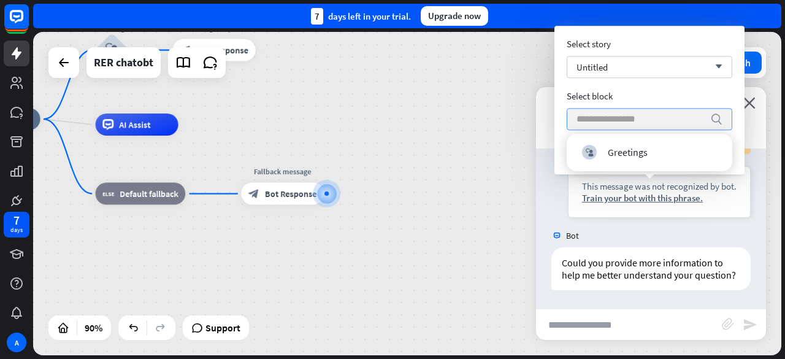
click at [622, 97] on div "Select block" at bounding box center [650, 96] width 166 height 12
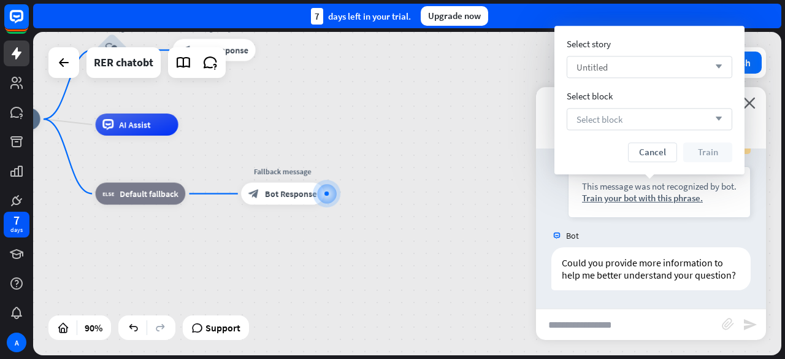
click at [619, 60] on div "Untitled arrow_down" at bounding box center [650, 67] width 166 height 22
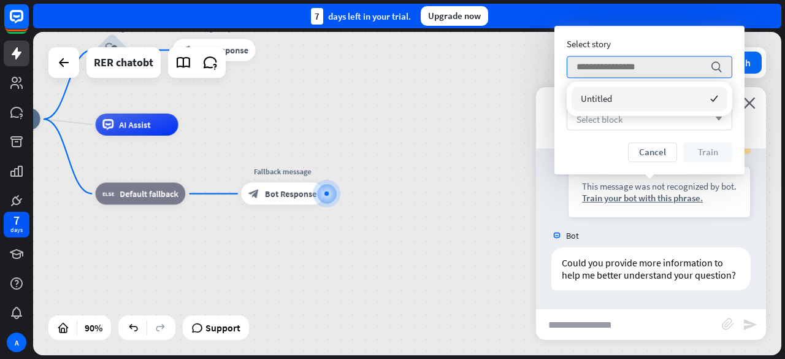
click at [609, 96] on span "Untitled" at bounding box center [596, 99] width 31 height 12
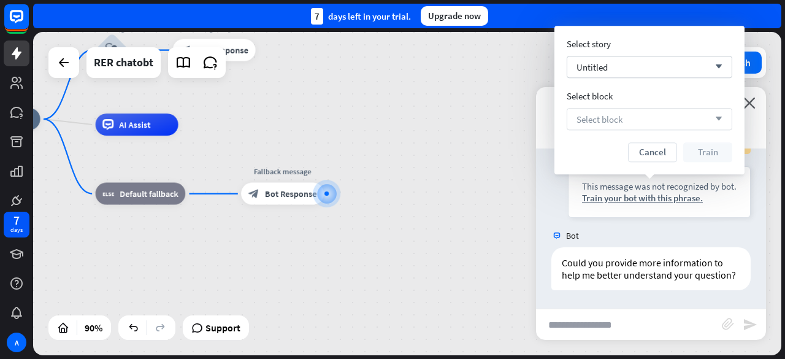
click at [614, 115] on span "Select block" at bounding box center [599, 119] width 46 height 12
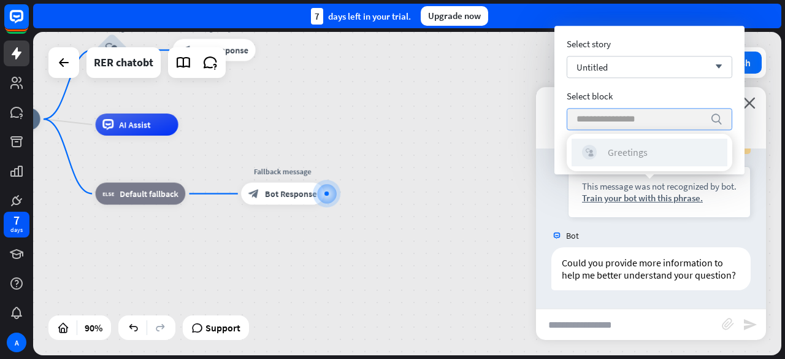
click at [612, 156] on div "Greetings" at bounding box center [628, 152] width 40 height 12
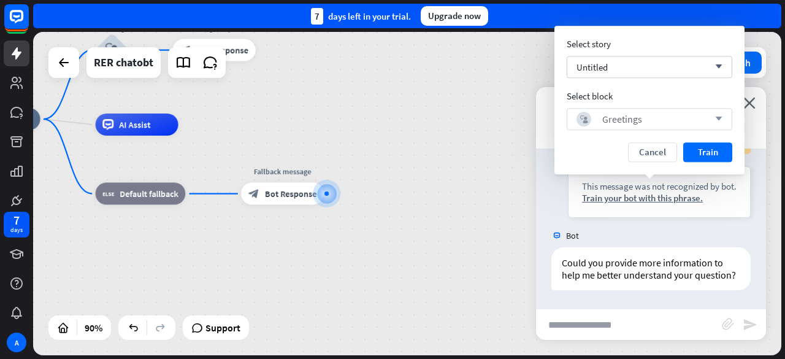
click at [688, 150] on button "Train" at bounding box center [707, 152] width 49 height 20
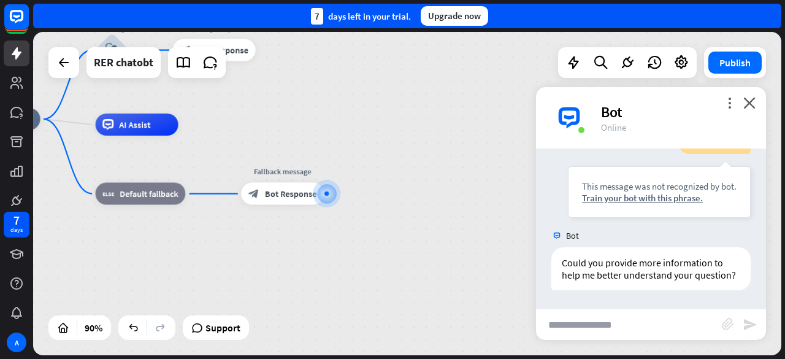
scroll to position [572, 0]
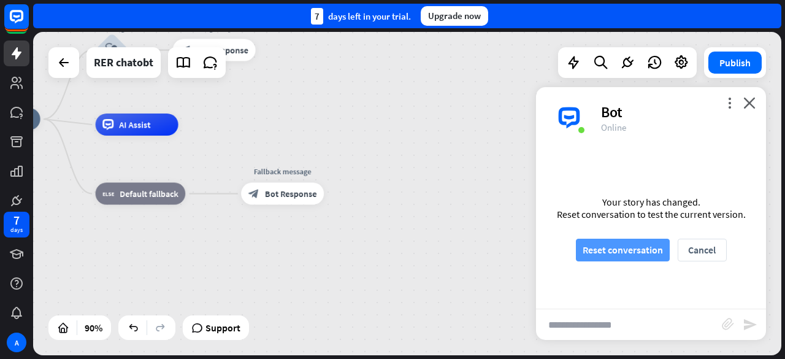
click at [639, 260] on button "Reset conversation" at bounding box center [623, 249] width 94 height 23
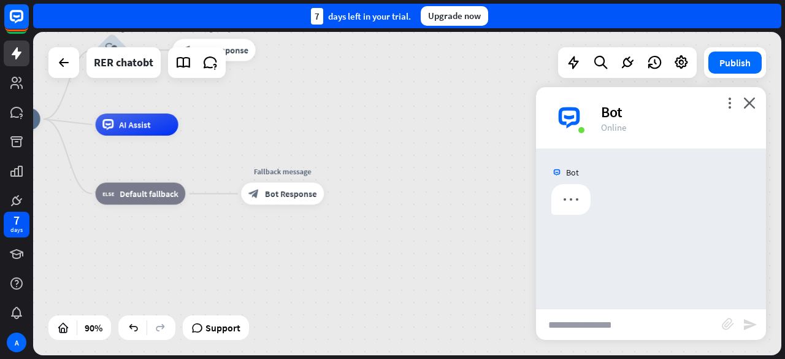
scroll to position [0, 0]
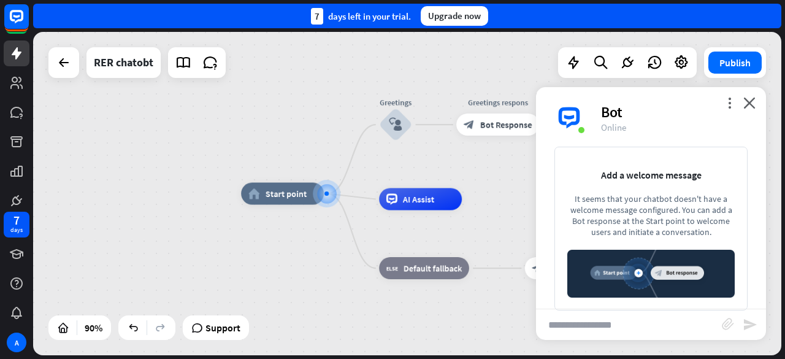
click at [642, 319] on input "text" at bounding box center [629, 324] width 186 height 31
type input "**********"
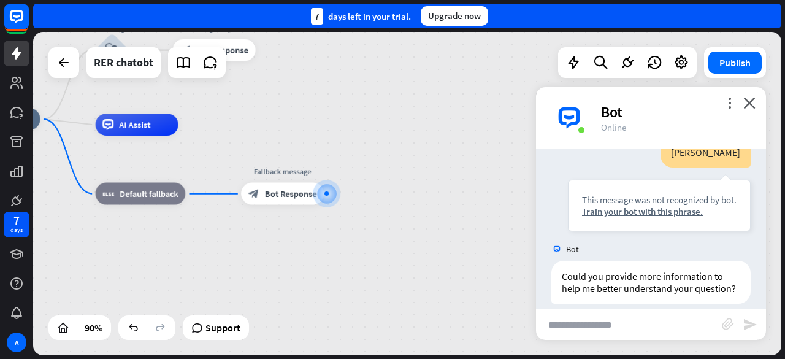
scroll to position [72, 0]
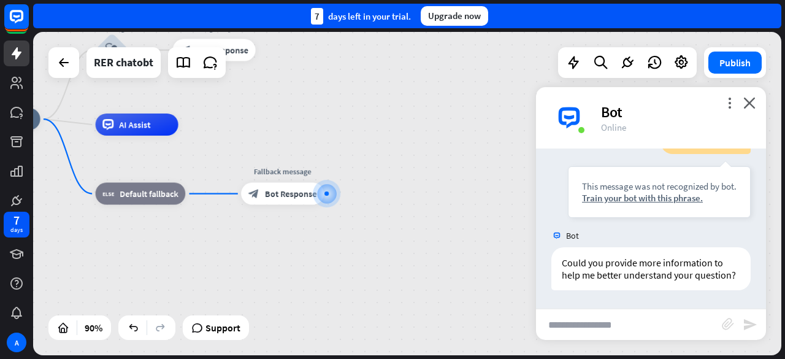
click at [609, 218] on div "You giid [PERSON_NAME] This message was not recognized by bot. Train your bot w…" at bounding box center [651, 228] width 230 height 160
click at [613, 192] on div "Train your bot with this phrase." at bounding box center [659, 198] width 155 height 12
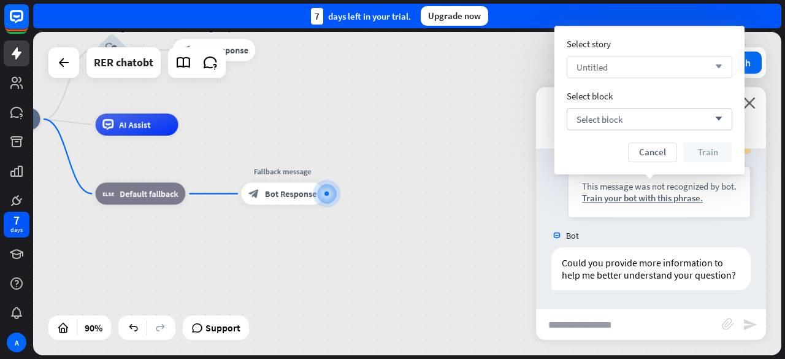
click at [631, 63] on div "Untitled arrow_down" at bounding box center [650, 67] width 166 height 22
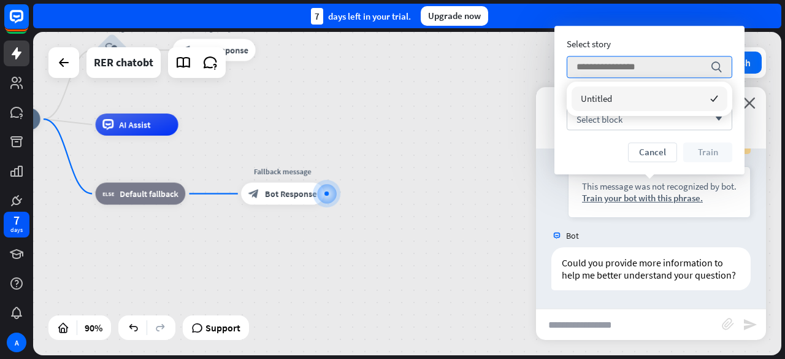
click at [644, 106] on div "Untitled checked" at bounding box center [649, 98] width 156 height 25
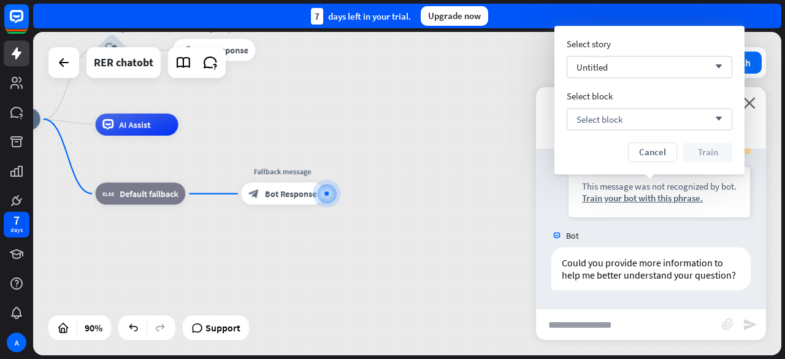
click at [634, 136] on div "Select story Untitled arrow_down Select block Select block arrow_down Cancel Tr…" at bounding box center [650, 100] width 166 height 124
click at [631, 123] on div "Select block arrow_down" at bounding box center [650, 119] width 166 height 22
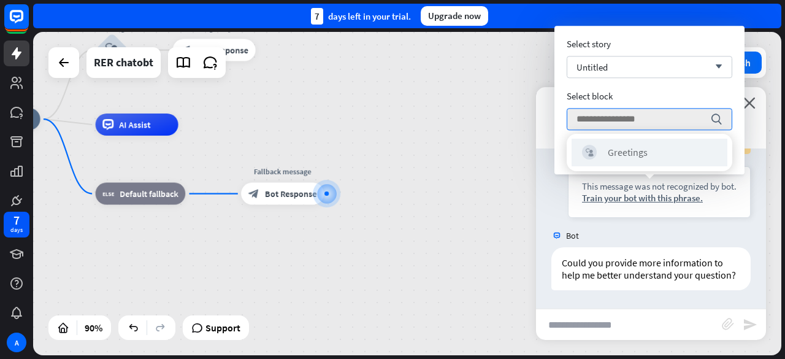
click at [618, 161] on div "block_user_input Greetings" at bounding box center [649, 153] width 156 height 28
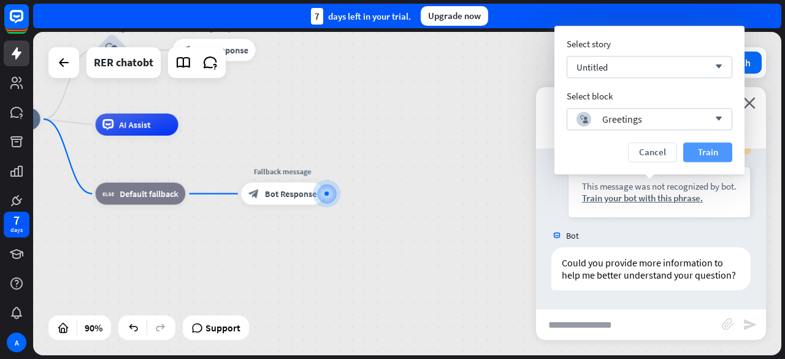
click at [715, 148] on button "Train" at bounding box center [707, 152] width 49 height 20
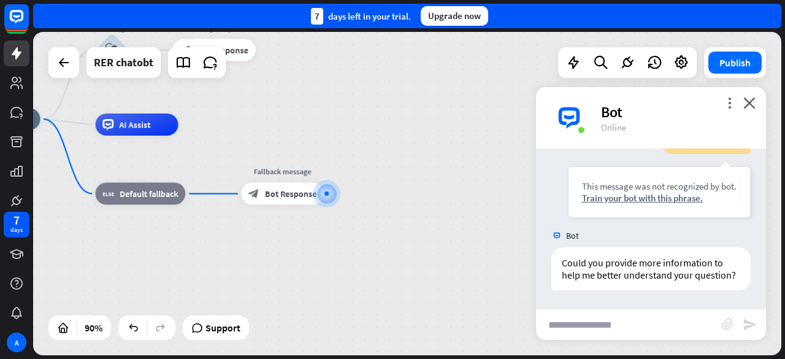
scroll to position [60, 0]
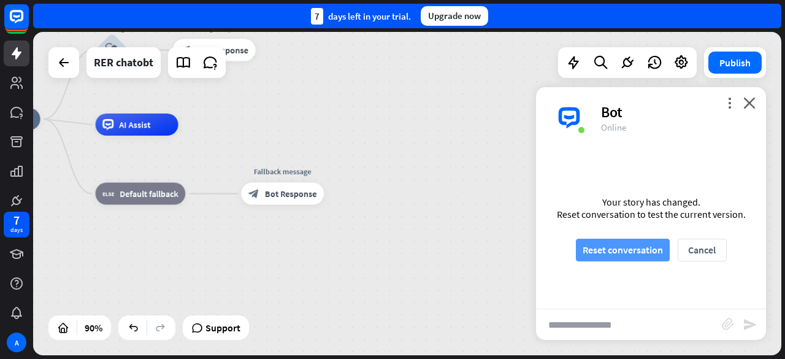
click at [585, 241] on button "Reset conversation" at bounding box center [623, 249] width 94 height 23
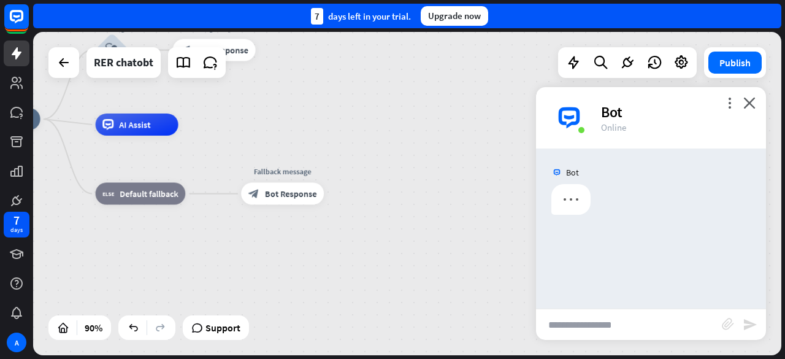
scroll to position [0, 0]
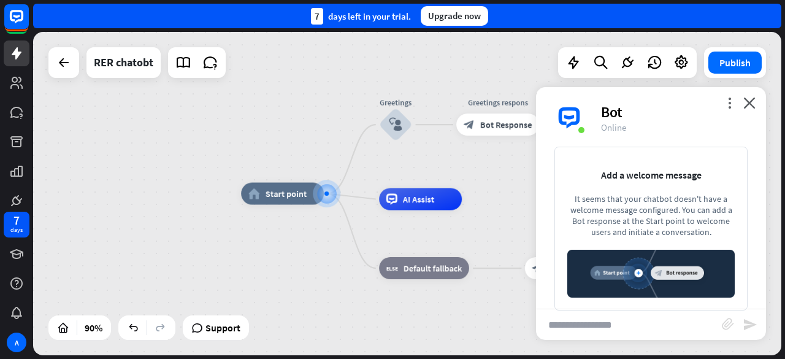
click at [611, 323] on input "text" at bounding box center [629, 324] width 186 height 31
type input "**********"
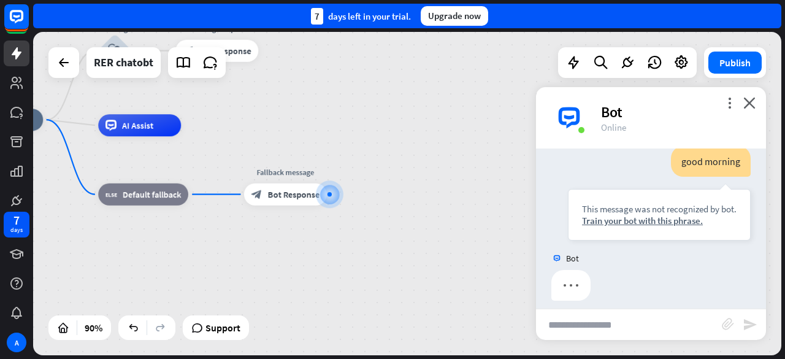
scroll to position [47, 0]
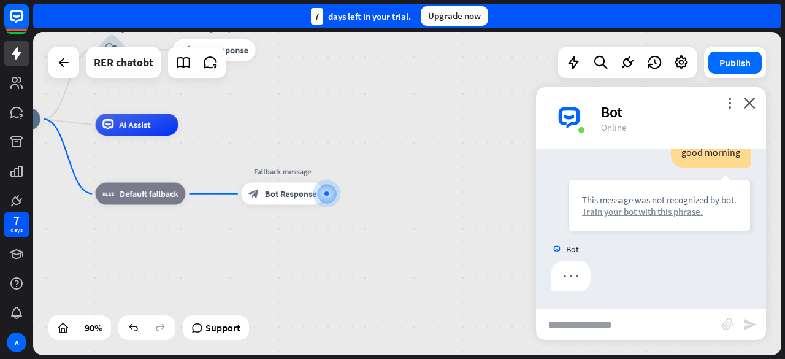
click at [631, 208] on div "Train your bot with this phrase." at bounding box center [659, 211] width 155 height 12
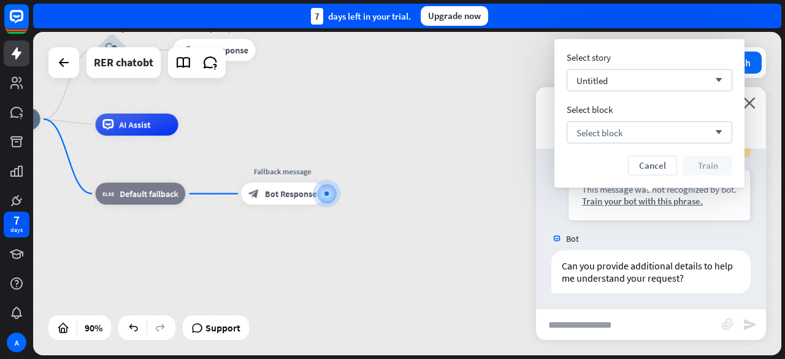
scroll to position [59, 0]
click at [605, 71] on div "Untitled arrow_down" at bounding box center [650, 79] width 166 height 22
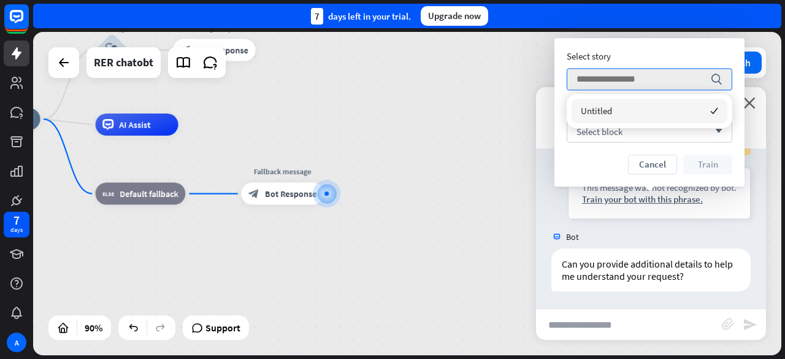
click at [658, 292] on div "Can you provide additional details to help me understand your request? [DATE] 1…" at bounding box center [651, 272] width 230 height 49
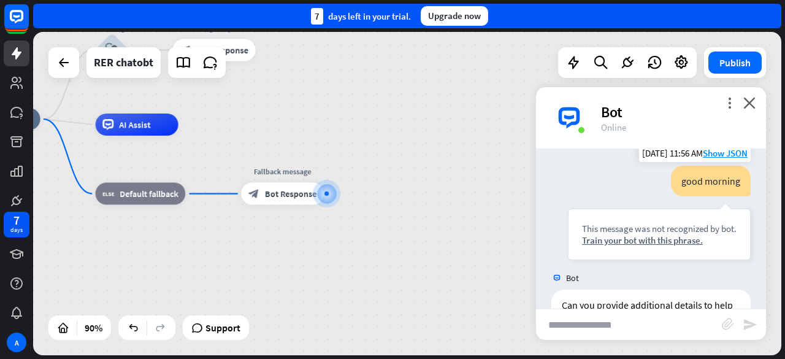
scroll to position [0, 0]
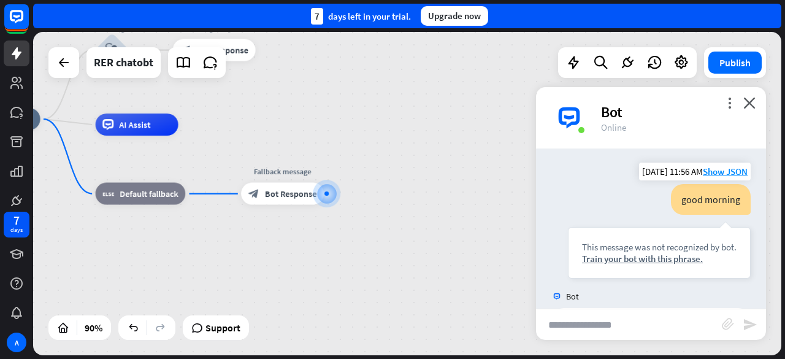
click at [728, 197] on div "good morning" at bounding box center [711, 199] width 80 height 31
click at [727, 197] on div "good morning" at bounding box center [711, 199] width 80 height 31
drag, startPoint x: 696, startPoint y: 202, endPoint x: 727, endPoint y: 201, distance: 30.7
click at [727, 201] on div "good morning" at bounding box center [711, 199] width 80 height 31
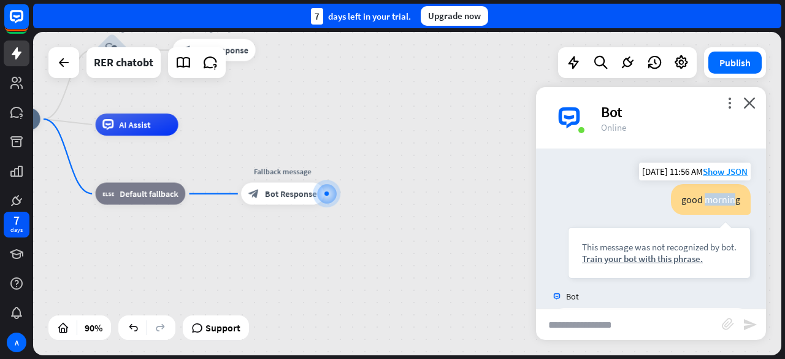
click at [727, 200] on div "good morning" at bounding box center [711, 199] width 80 height 31
copy div "good morning"
click at [645, 259] on div "Train your bot with this phrase." at bounding box center [659, 259] width 155 height 12
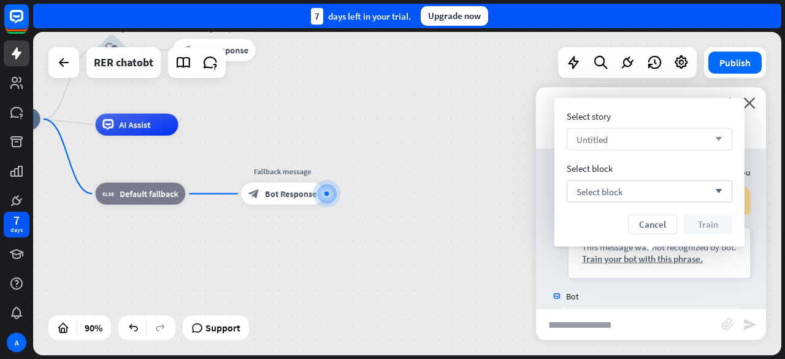
click at [621, 145] on div "Untitled arrow_down" at bounding box center [650, 139] width 166 height 22
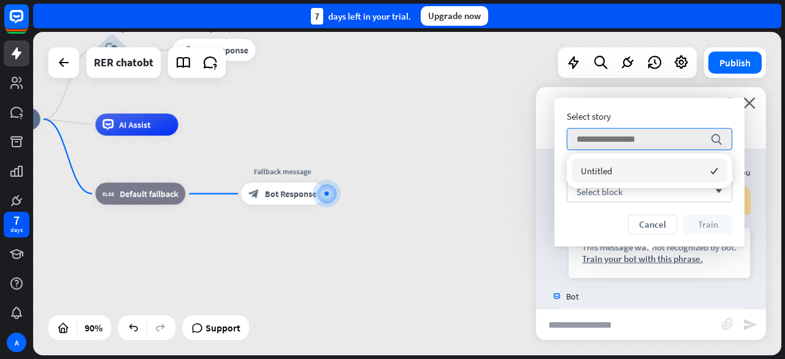
click at [605, 178] on div "Untitled checked" at bounding box center [649, 170] width 156 height 25
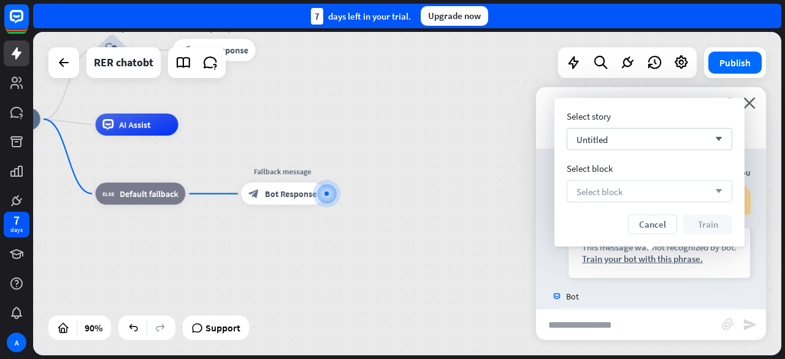
click at [603, 191] on span "Select block" at bounding box center [599, 191] width 46 height 12
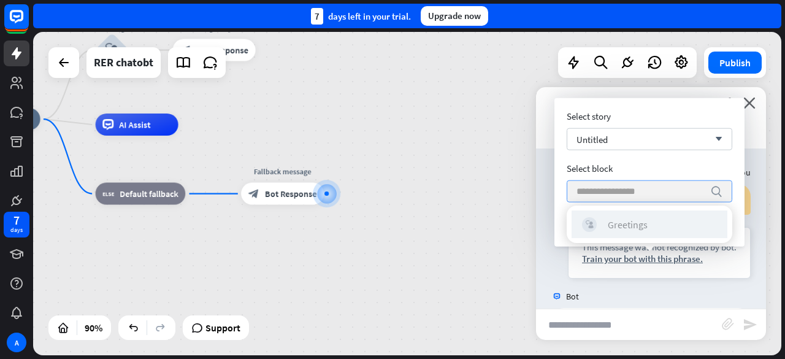
click at [596, 225] on div "block_user_input" at bounding box center [589, 224] width 15 height 15
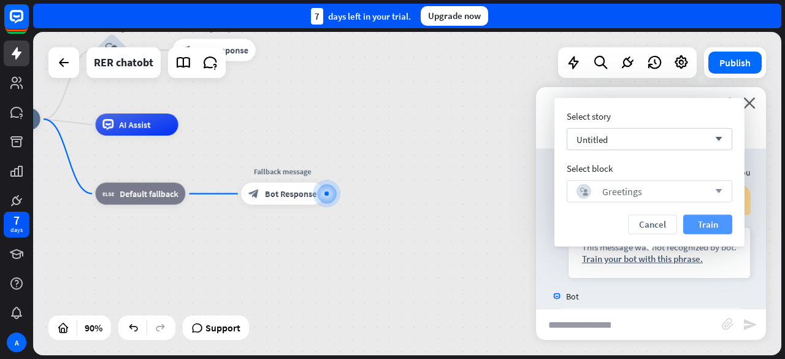
click at [700, 220] on button "Train" at bounding box center [707, 225] width 49 height 20
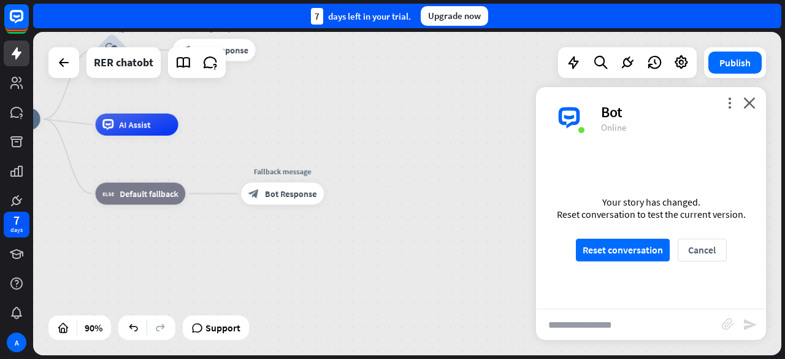
click at [671, 327] on input "text" at bounding box center [629, 324] width 186 height 31
click at [599, 221] on div "Your story has changed. Reset conversation to test the current version. Reset c…" at bounding box center [651, 228] width 230 height 160
click at [608, 244] on button "Reset conversation" at bounding box center [623, 249] width 94 height 23
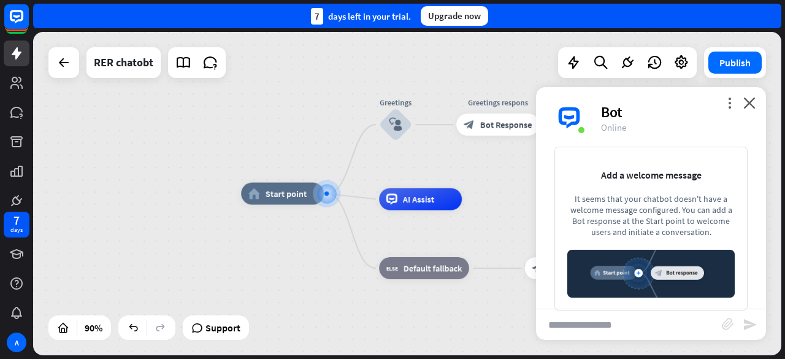
click at [616, 316] on input "text" at bounding box center [629, 324] width 186 height 31
paste input "**********"
type input "**********"
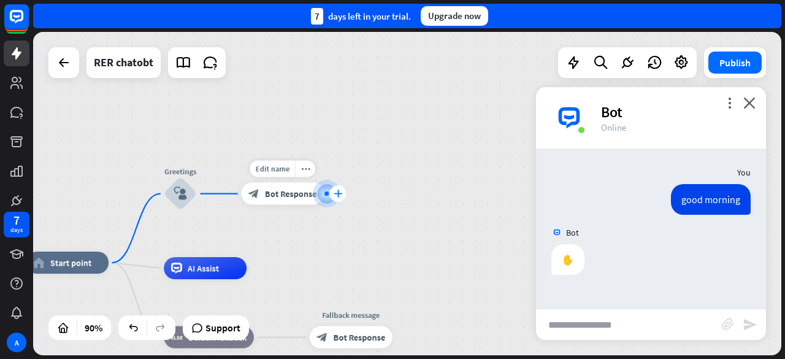
click at [336, 197] on icon "plus" at bounding box center [338, 193] width 9 height 8
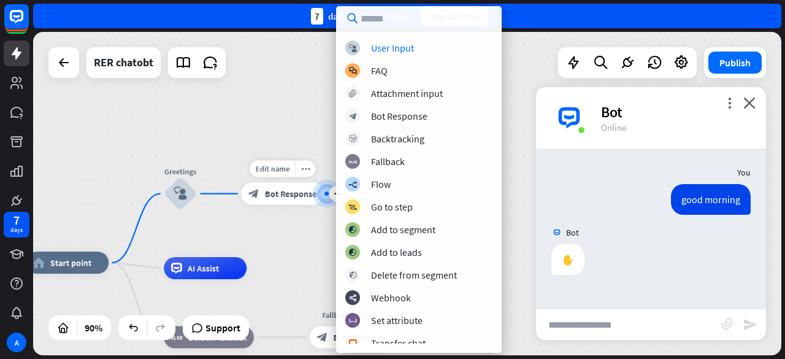
click at [292, 199] on div "block_bot_response Bot Response" at bounding box center [282, 194] width 83 height 22
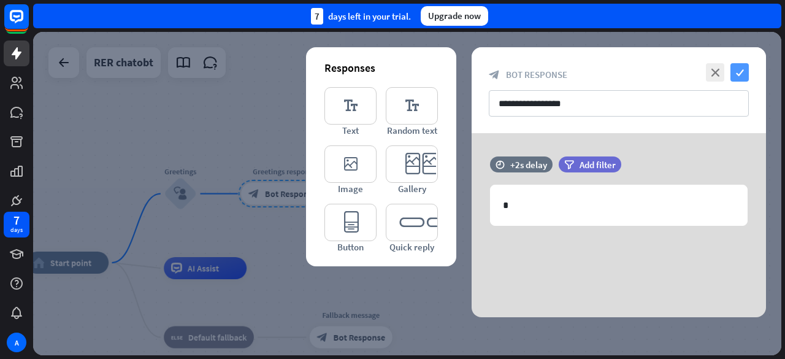
click at [747, 74] on icon "check" at bounding box center [739, 72] width 18 height 18
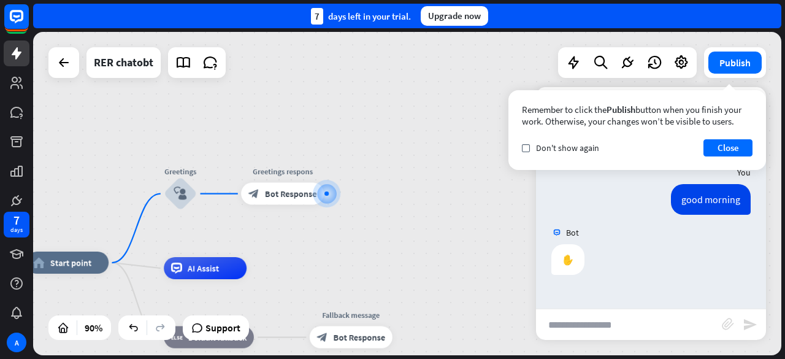
click at [613, 332] on input "text" at bounding box center [629, 324] width 186 height 31
click at [585, 147] on span "Don't show again" at bounding box center [567, 147] width 63 height 11
click at [731, 150] on button "Close" at bounding box center [727, 147] width 49 height 17
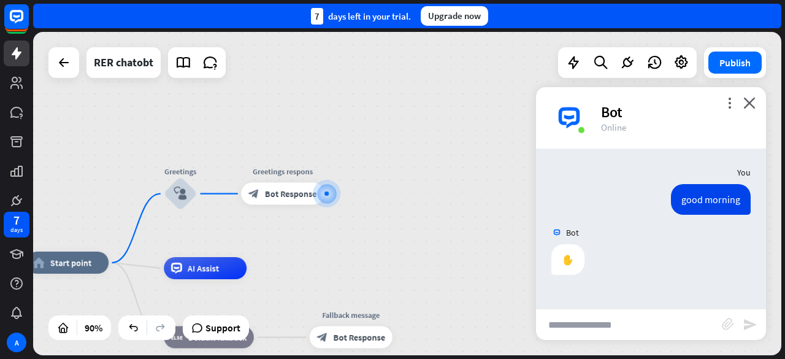
click at [565, 323] on input "text" at bounding box center [629, 324] width 186 height 31
type input "**********"
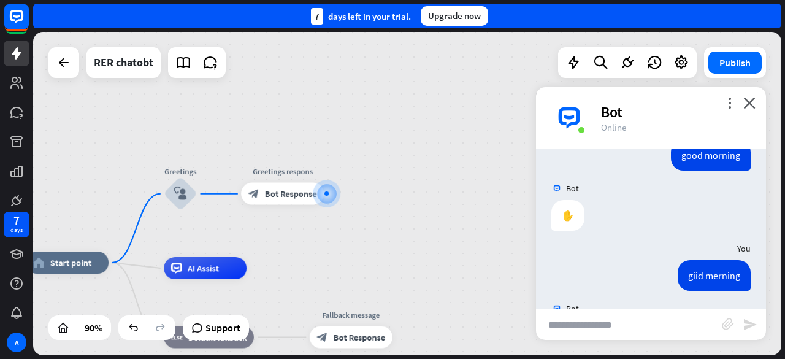
scroll to position [104, 0]
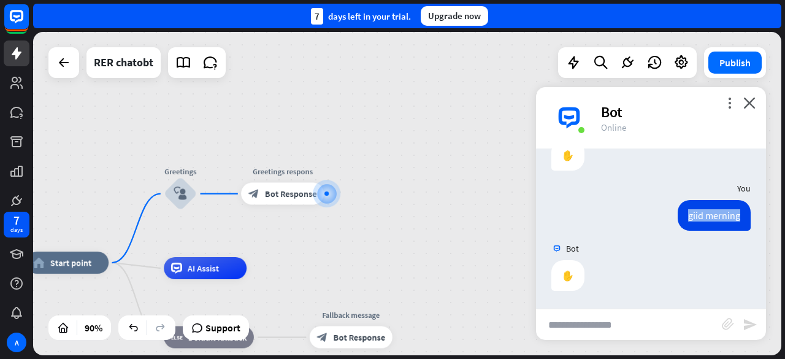
drag, startPoint x: 677, startPoint y: 214, endPoint x: 746, endPoint y: 217, distance: 68.7
click at [746, 217] on div "giid merning [DATE] 11:57 AM Show JSON" at bounding box center [651, 218] width 230 height 37
copy div "giid merning"
drag, startPoint x: 549, startPoint y: 305, endPoint x: 548, endPoint y: 311, distance: 6.4
click at [549, 306] on div "You good morning [DATE] 11:57 AM Show JSON Bot ✋ [DATE] 11:57 AM Show JSON You …" at bounding box center [651, 228] width 230 height 160
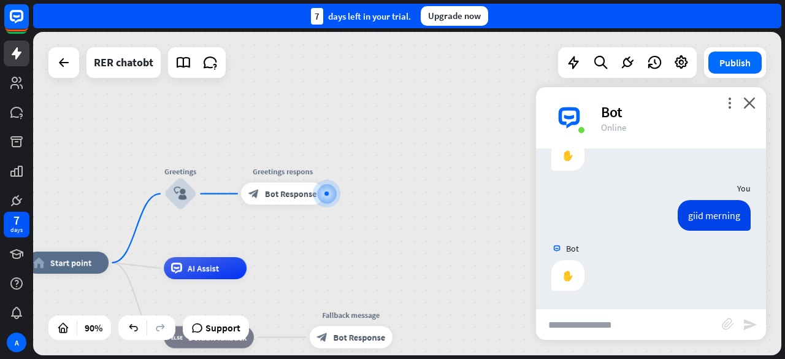
drag, startPoint x: 548, startPoint y: 311, endPoint x: 551, endPoint y: 318, distance: 8.0
click at [548, 316] on input "text" at bounding box center [629, 324] width 186 height 31
paste input "**********"
type input "**********"
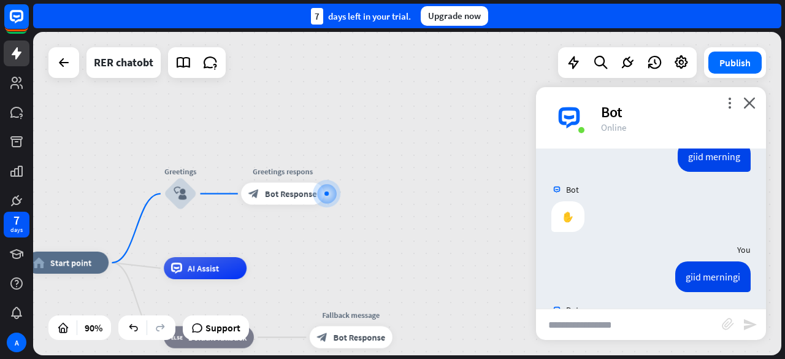
scroll to position [224, 0]
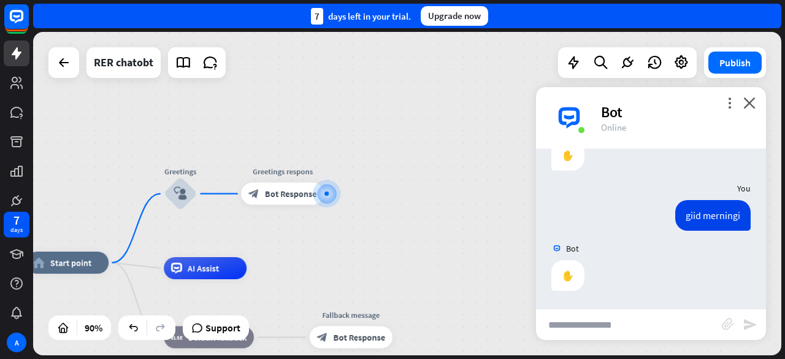
click at [742, 93] on div "more_vert close Bot Online" at bounding box center [651, 117] width 230 height 61
click at [730, 105] on icon "more_vert" at bounding box center [729, 103] width 12 height 12
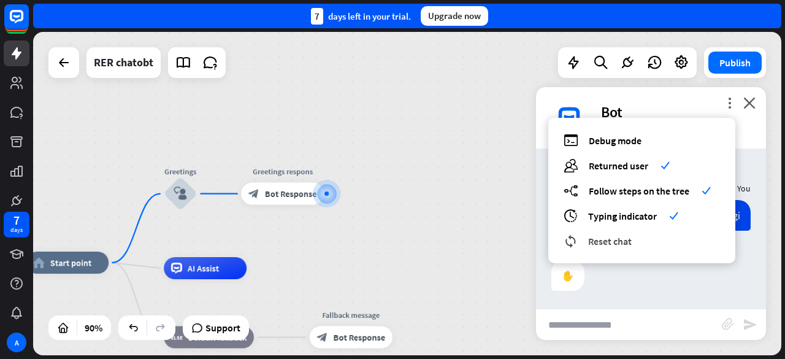
click at [636, 240] on div "reset_chat Reset chat" at bounding box center [641, 241] width 156 height 14
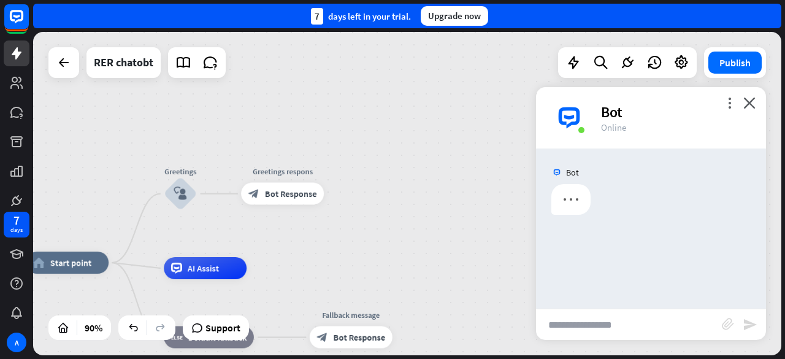
scroll to position [0, 0]
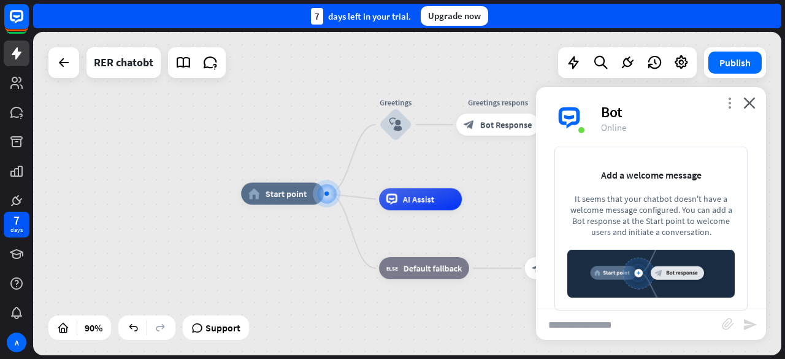
click at [731, 97] on icon "more_vert" at bounding box center [729, 103] width 12 height 12
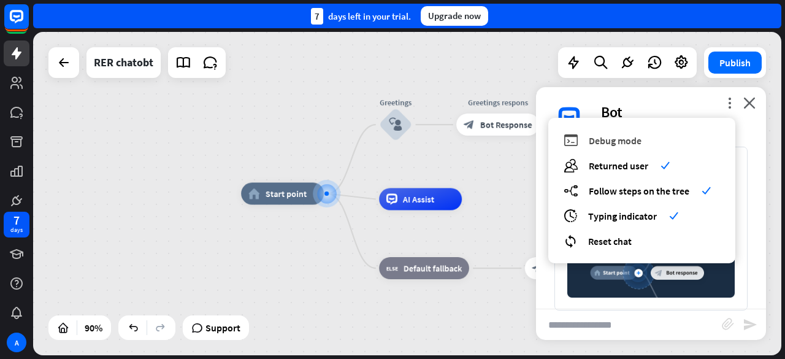
click at [636, 145] on span "Debug mode" at bounding box center [615, 140] width 53 height 12
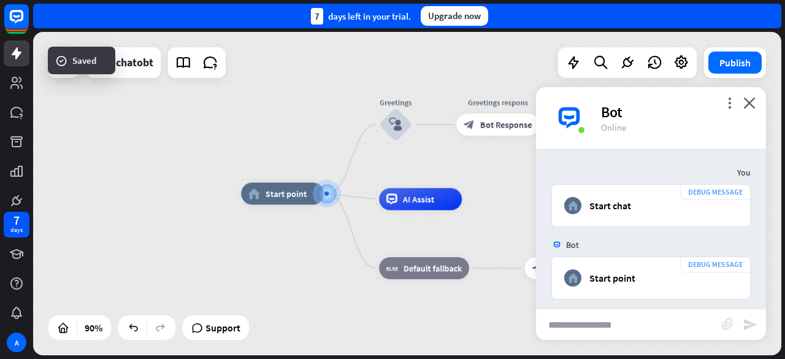
scroll to position [7, 0]
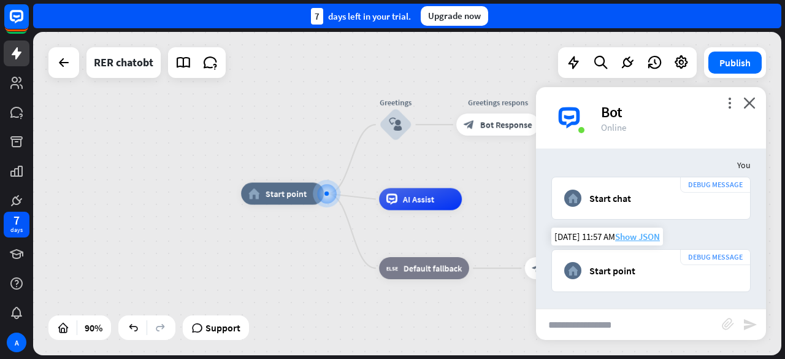
click at [631, 235] on span "Show JSON" at bounding box center [637, 237] width 45 height 12
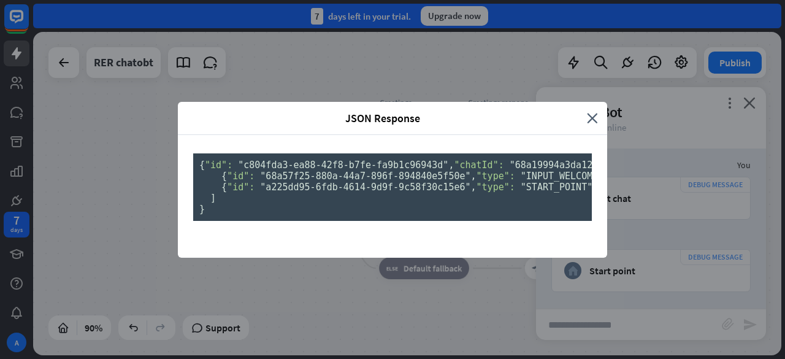
scroll to position [26, 0]
click at [596, 102] on div "JSON Response close" at bounding box center [392, 118] width 429 height 33
click at [594, 102] on div "JSON Response close" at bounding box center [392, 118] width 429 height 33
click at [591, 111] on icon "close" at bounding box center [592, 118] width 11 height 14
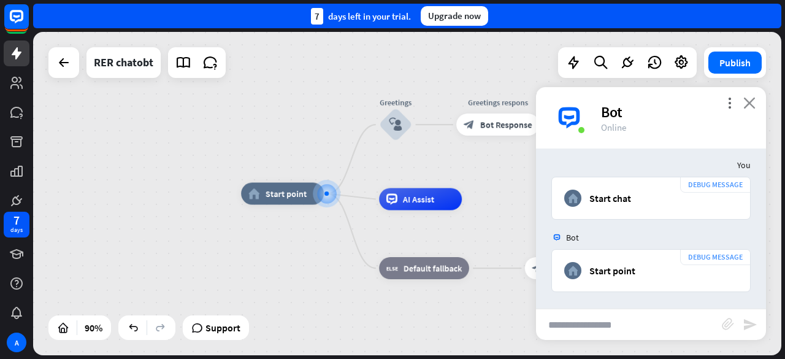
click at [746, 104] on icon "close" at bounding box center [749, 103] width 12 height 12
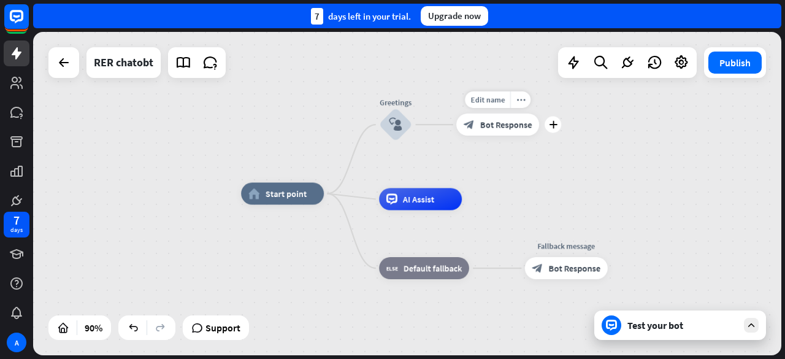
click at [539, 134] on div "Edit name more_horiz plus block_bot_response Bot Response" at bounding box center [497, 124] width 83 height 22
click at [555, 125] on icon "plus" at bounding box center [553, 125] width 9 height 8
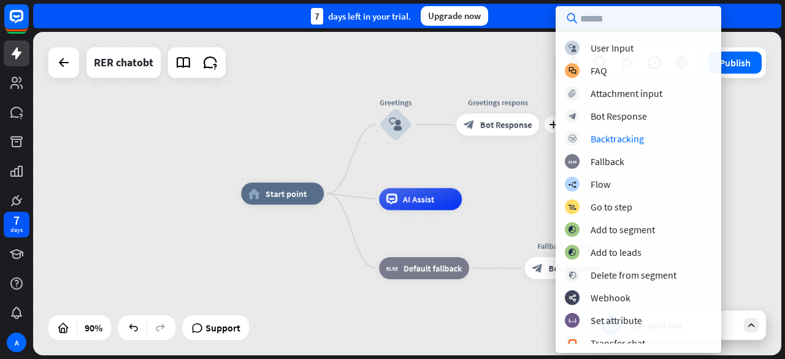
click at [515, 204] on div "home_2 Start point Greetings block_user_input plus Greetings respons block_bot_…" at bounding box center [577, 339] width 673 height 291
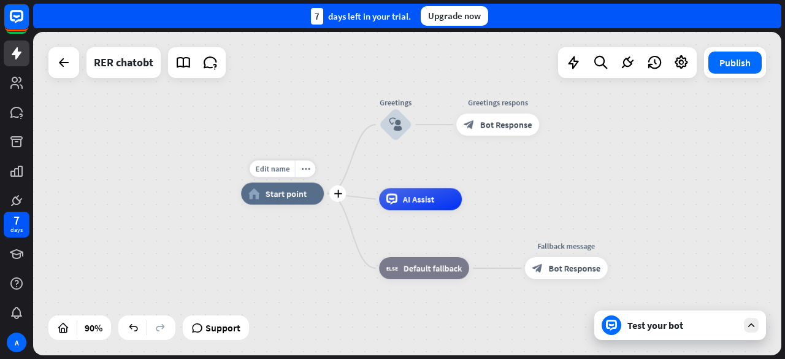
click at [332, 200] on div "plus" at bounding box center [337, 193] width 17 height 17
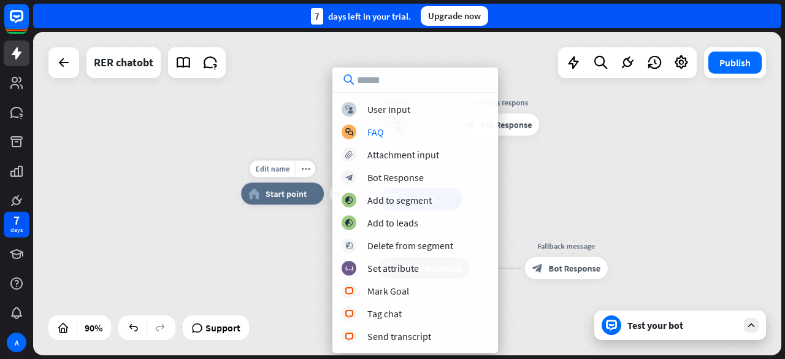
click at [308, 205] on div "Edit name more_horiz plus home_2 Start point" at bounding box center [282, 194] width 83 height 22
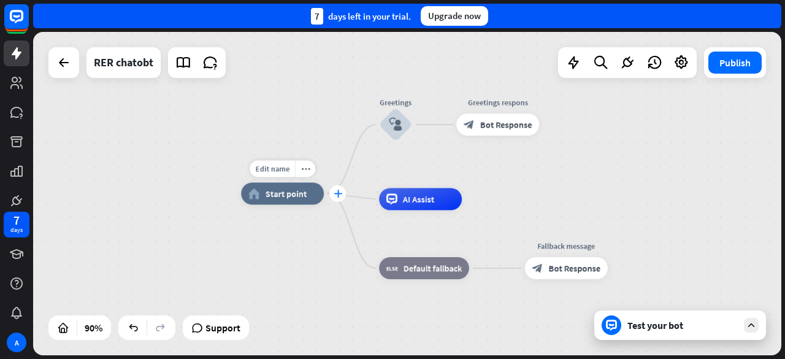
click at [335, 193] on icon "plus" at bounding box center [338, 193] width 9 height 8
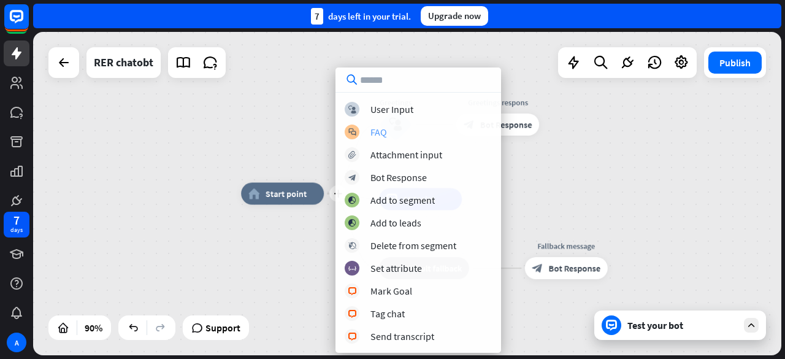
click at [360, 128] on div "block_faq FAQ" at bounding box center [418, 131] width 147 height 15
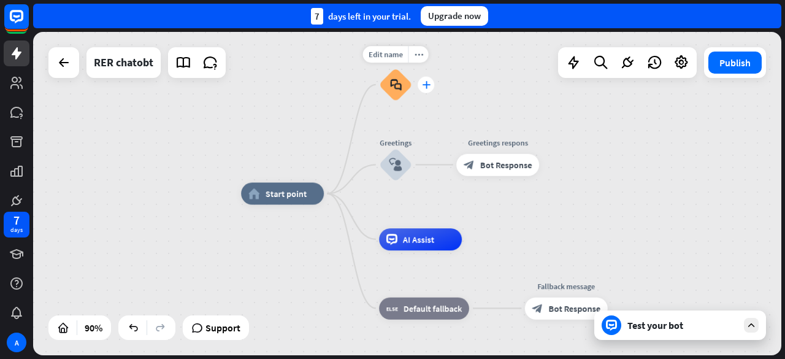
click at [425, 91] on div "plus" at bounding box center [426, 84] width 17 height 17
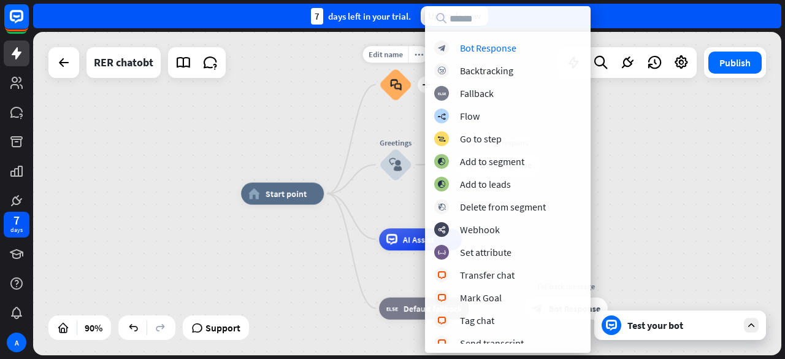
click at [406, 82] on div "block_faq" at bounding box center [395, 84] width 33 height 33
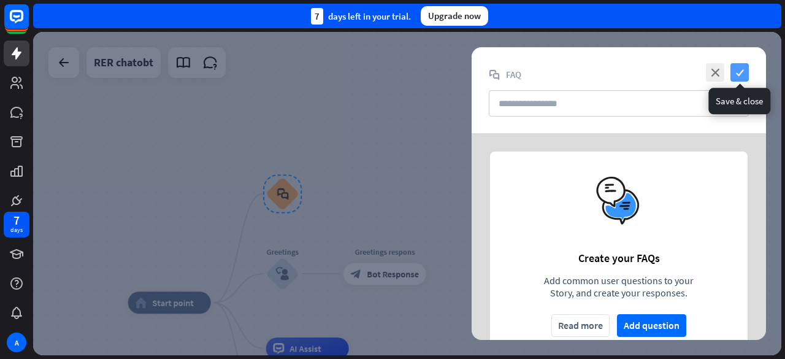
click at [732, 74] on icon "check" at bounding box center [739, 72] width 18 height 18
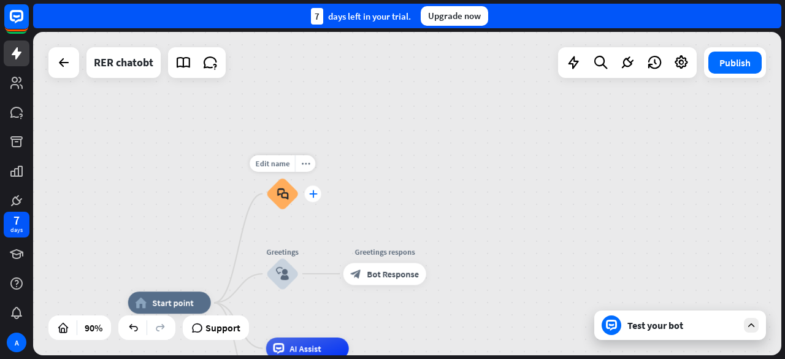
click at [313, 193] on icon "plus" at bounding box center [312, 193] width 9 height 8
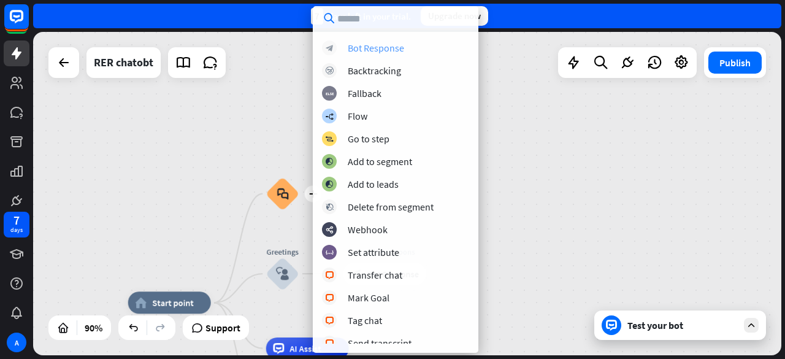
click at [384, 52] on div "Bot Response" at bounding box center [376, 48] width 56 height 12
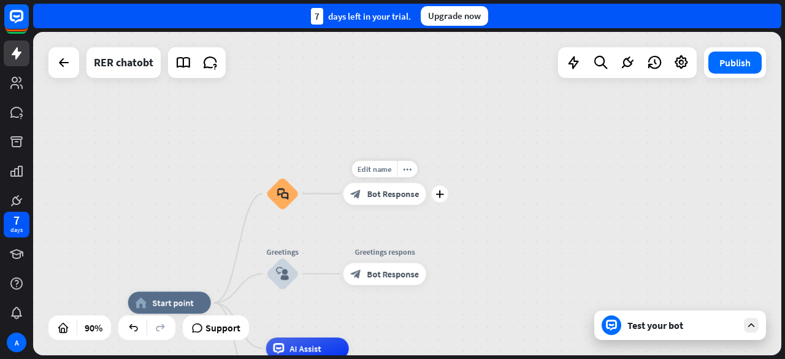
click at [375, 194] on span "Bot Response" at bounding box center [393, 193] width 52 height 11
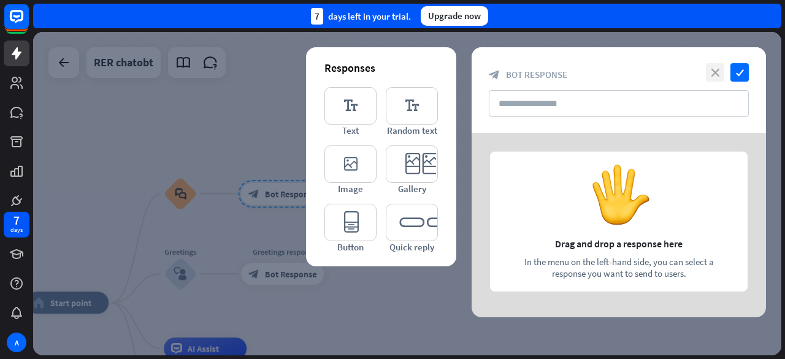
click at [717, 66] on icon "close" at bounding box center [715, 72] width 18 height 18
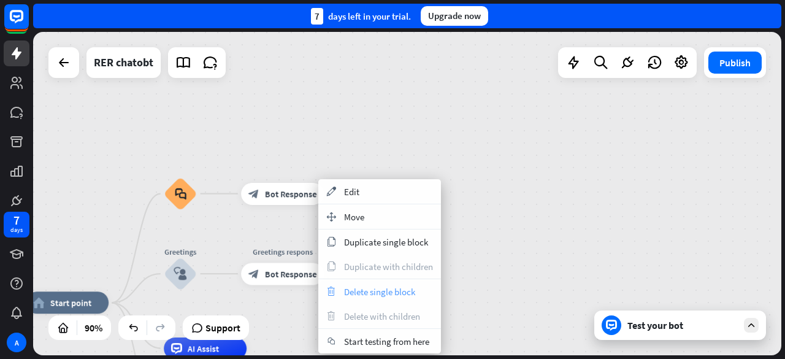
click at [361, 290] on span "Delete single block" at bounding box center [379, 292] width 71 height 12
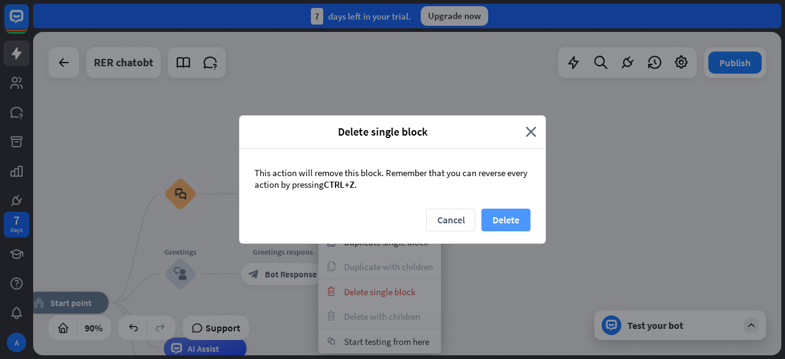
click at [502, 221] on button "Delete" at bounding box center [505, 219] width 49 height 23
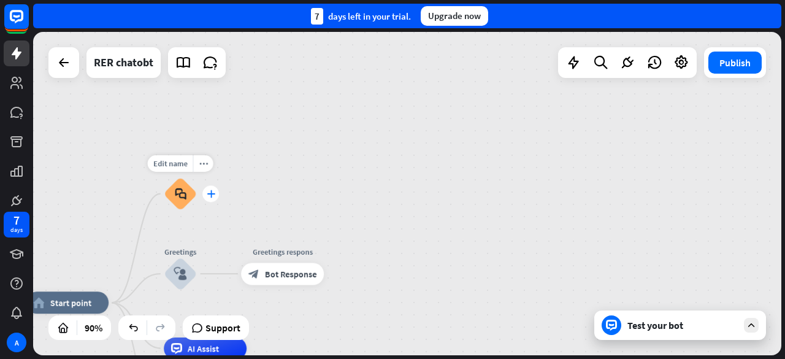
click at [210, 193] on icon "plus" at bounding box center [211, 193] width 9 height 8
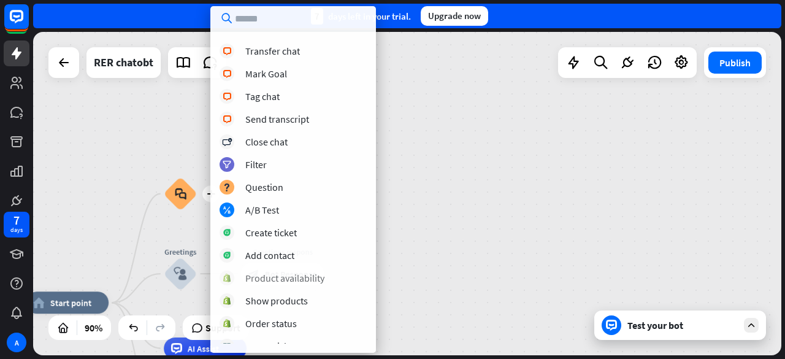
scroll to position [245, 0]
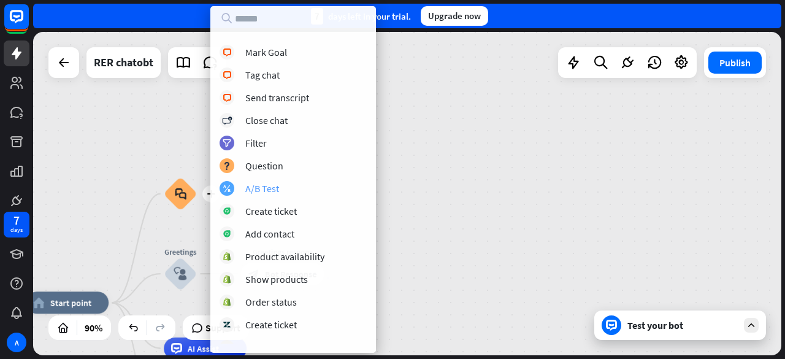
click at [270, 188] on div "A/B Test" at bounding box center [262, 188] width 34 height 12
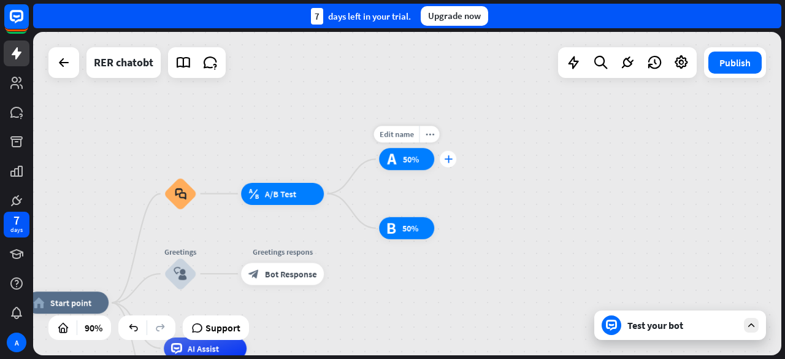
click at [443, 163] on div "plus" at bounding box center [448, 159] width 17 height 17
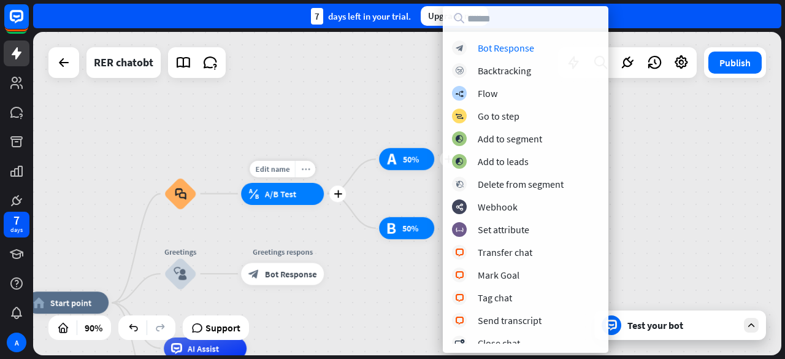
click at [305, 175] on div "more_horiz" at bounding box center [305, 169] width 20 height 17
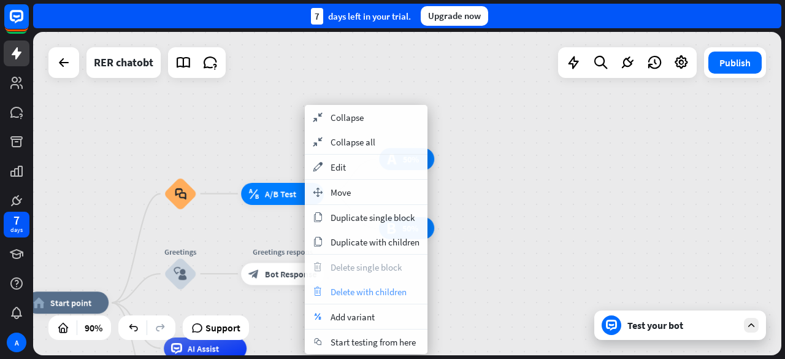
click at [391, 284] on div "trash Delete with children" at bounding box center [366, 291] width 123 height 25
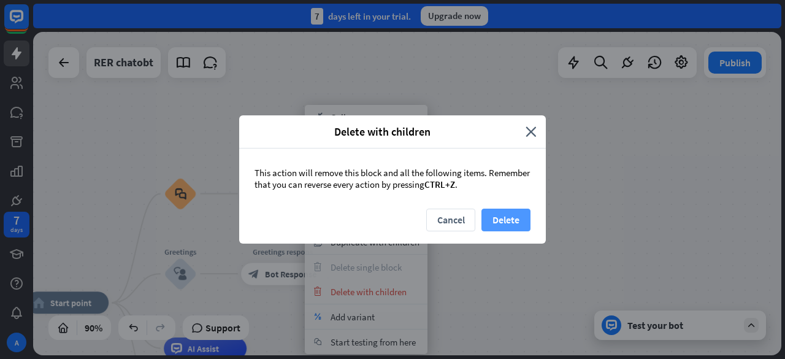
click at [487, 212] on button "Delete" at bounding box center [505, 219] width 49 height 23
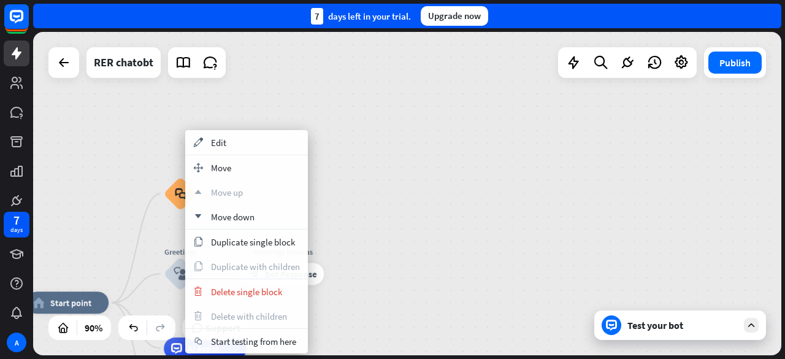
click at [385, 204] on div "home_2 Start point block_faq Greetings block_user_input Greetings respons block…" at bounding box center [407, 193] width 748 height 323
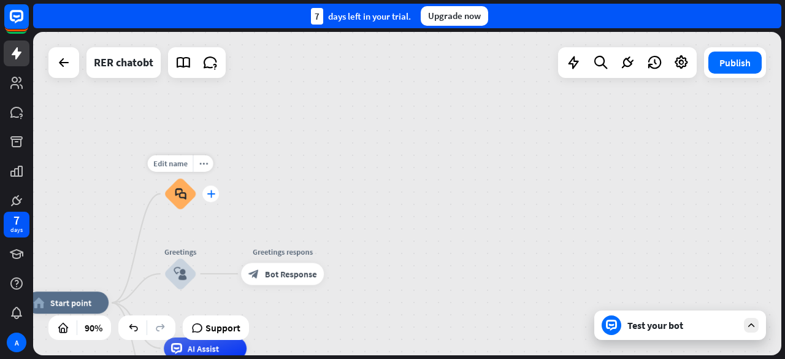
click at [215, 196] on div "plus" at bounding box center [210, 193] width 17 height 17
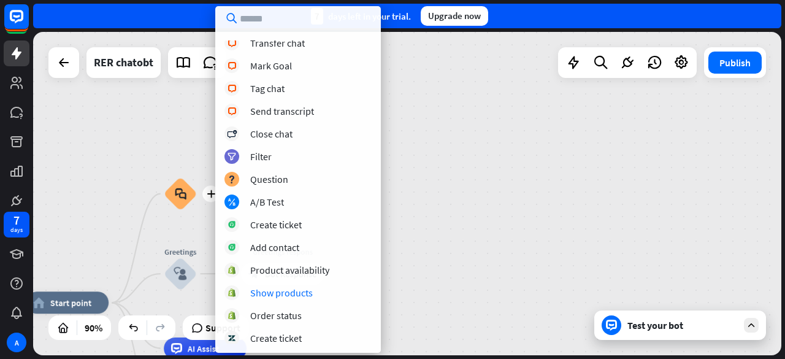
scroll to position [301, 0]
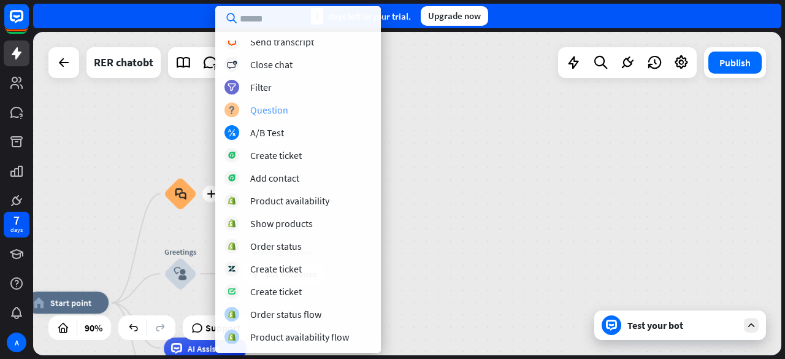
click at [263, 109] on div "Question" at bounding box center [269, 110] width 38 height 12
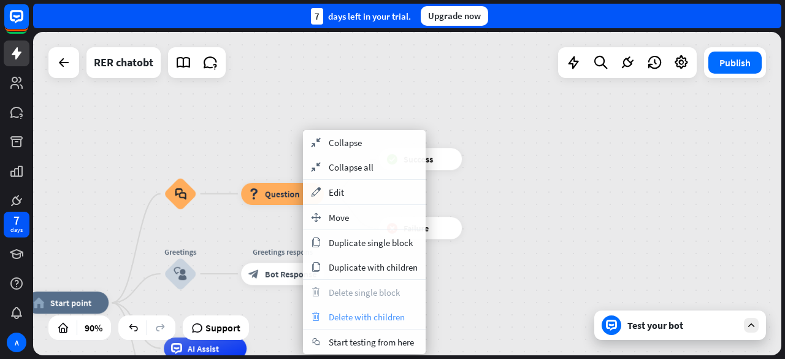
click at [345, 317] on span "Delete with children" at bounding box center [367, 317] width 76 height 12
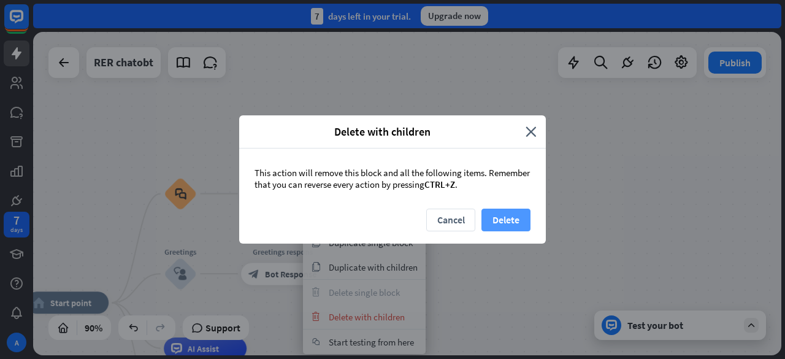
click at [491, 209] on button "Delete" at bounding box center [505, 219] width 49 height 23
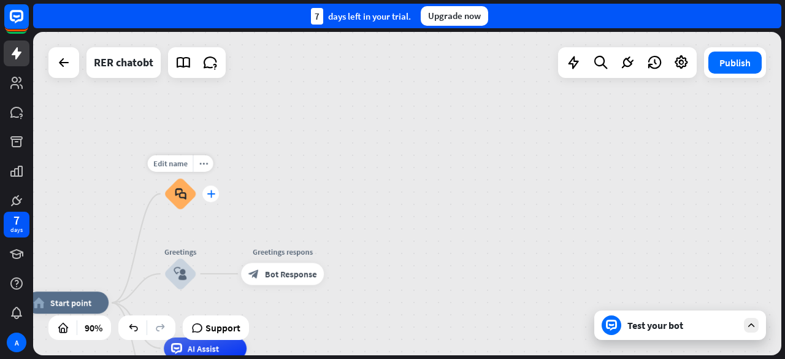
click at [213, 192] on icon "plus" at bounding box center [211, 193] width 9 height 8
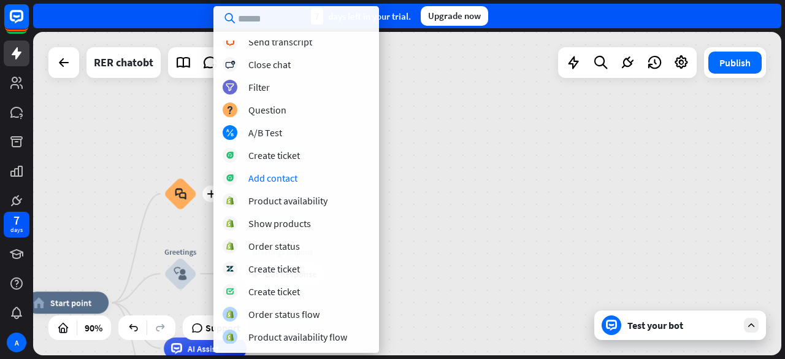
scroll to position [0, 0]
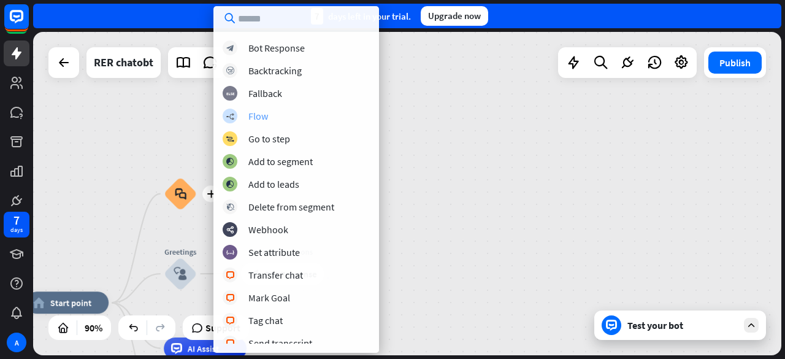
click at [284, 115] on div "builder_tree Flow" at bounding box center [296, 116] width 147 height 15
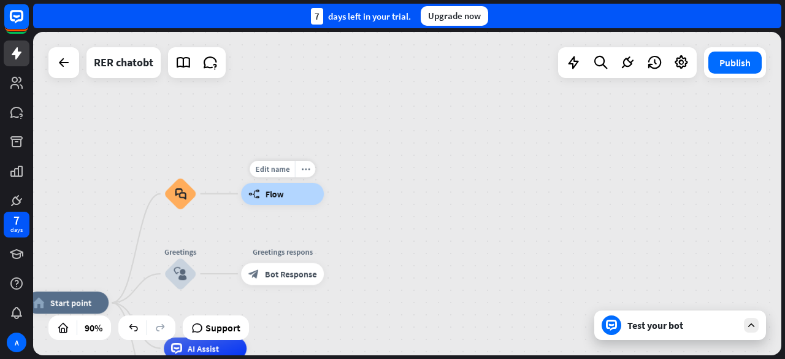
click at [305, 187] on div "builder_tree Flow" at bounding box center [282, 194] width 83 height 22
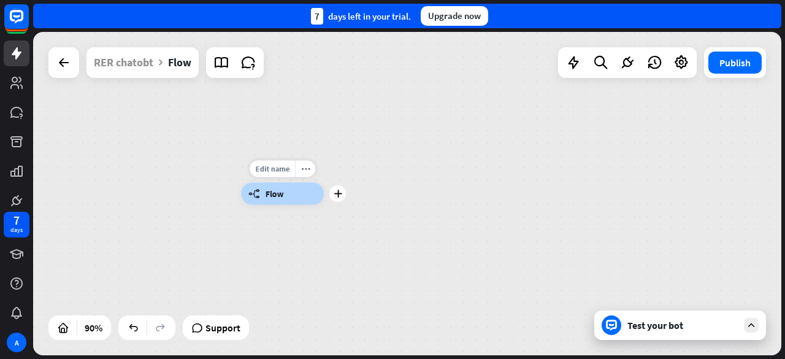
click at [308, 190] on div "builder_tree Flow" at bounding box center [282, 194] width 83 height 22
click at [324, 186] on div "Edit name more_horiz builder_tree Flow" at bounding box center [282, 194] width 83 height 22
click at [317, 197] on div "builder_tree Flow" at bounding box center [282, 194] width 83 height 22
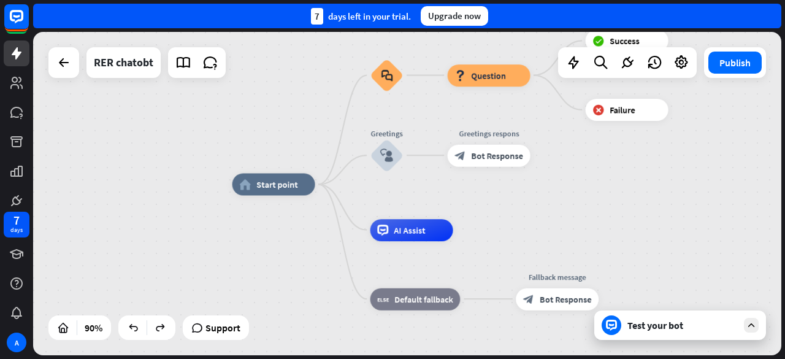
drag, startPoint x: 570, startPoint y: 175, endPoint x: 535, endPoint y: 214, distance: 52.1
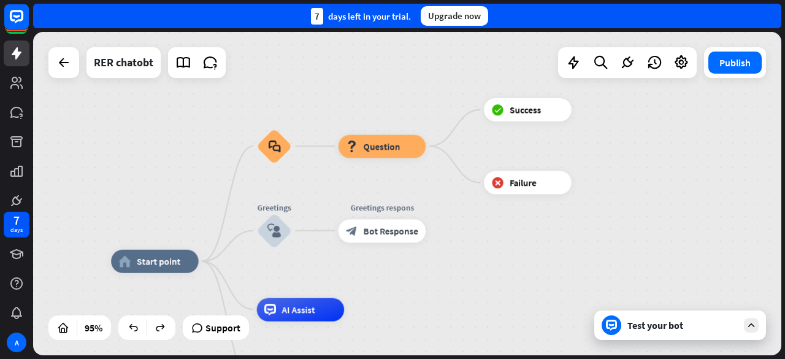
drag, startPoint x: 535, startPoint y: 213, endPoint x: 427, endPoint y: 297, distance: 136.6
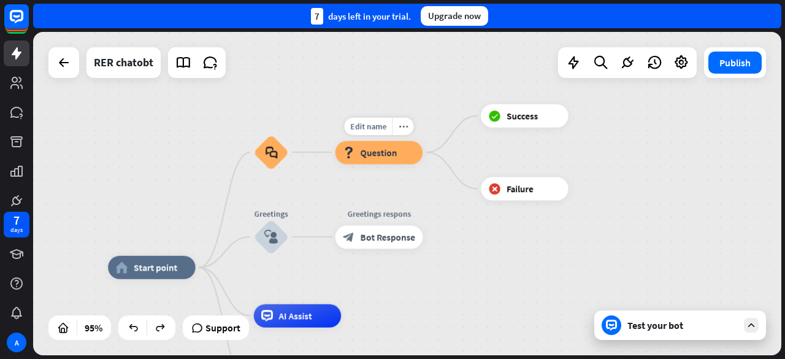
click at [405, 153] on div "block_question Question" at bounding box center [379, 151] width 88 height 23
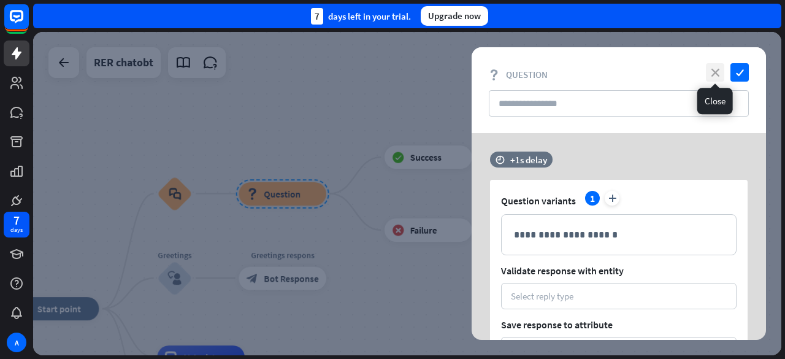
click at [713, 71] on icon "close" at bounding box center [715, 72] width 18 height 18
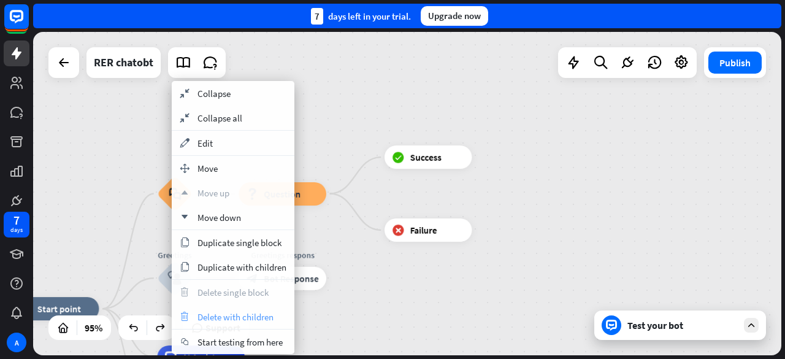
drag, startPoint x: 216, startPoint y: 334, endPoint x: 219, endPoint y: 319, distance: 14.4
click at [219, 319] on div "collapse Collapse collapse Collapse all appearance Edit move_block Move up Move…" at bounding box center [233, 217] width 123 height 273
click at [219, 319] on span "Delete with children" at bounding box center [235, 317] width 76 height 12
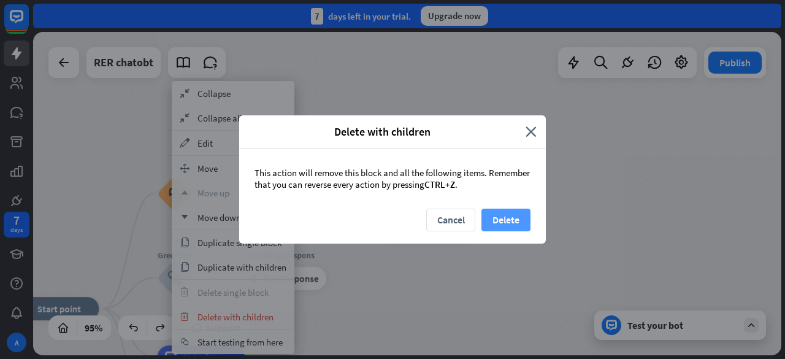
click at [503, 213] on button "Delete" at bounding box center [505, 219] width 49 height 23
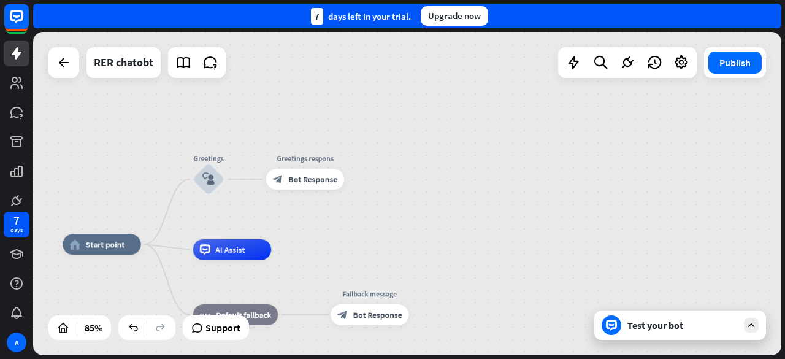
drag, startPoint x: 138, startPoint y: 240, endPoint x: 155, endPoint y: 183, distance: 59.0
click at [155, 183] on div "home_2 Start point Greetings block_user_input Greetings respons block_bot_respo…" at bounding box center [407, 193] width 748 height 323
click at [158, 248] on div "plus" at bounding box center [154, 245] width 16 height 16
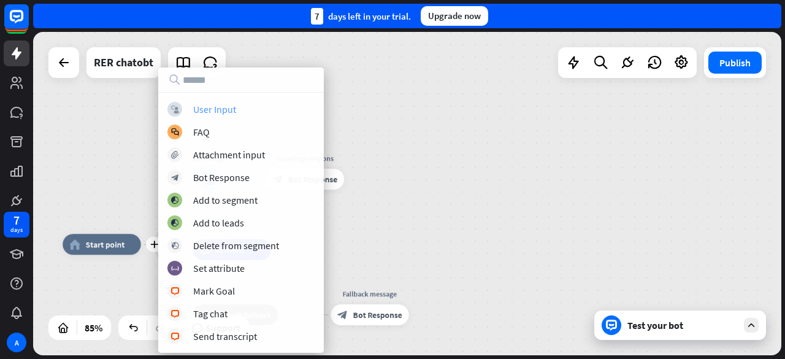
click at [240, 106] on div "block_user_input User Input" at bounding box center [240, 109] width 147 height 15
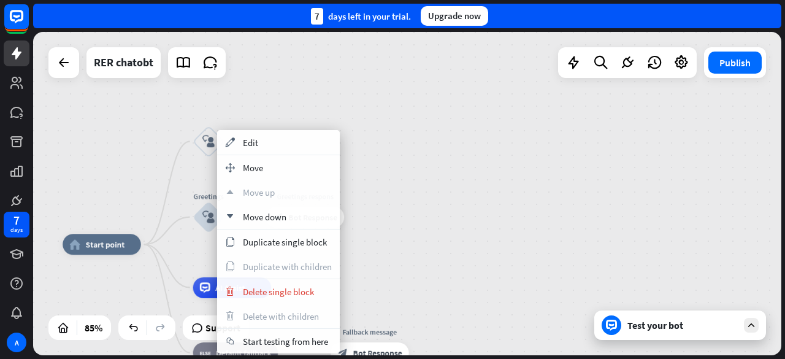
click at [370, 209] on div "home_2 Start point block_user_input Greetings block_user_input Edit name more_h…" at bounding box center [407, 193] width 748 height 323
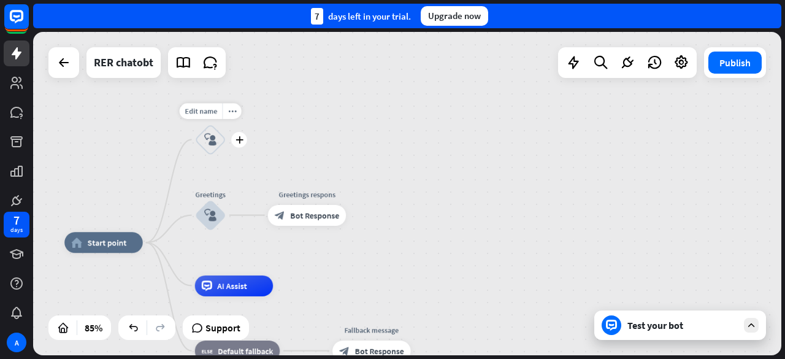
click at [226, 149] on div "Edit name more_horiz plus block_user_input" at bounding box center [210, 139] width 31 height 31
click at [243, 135] on div "plus" at bounding box center [239, 140] width 16 height 16
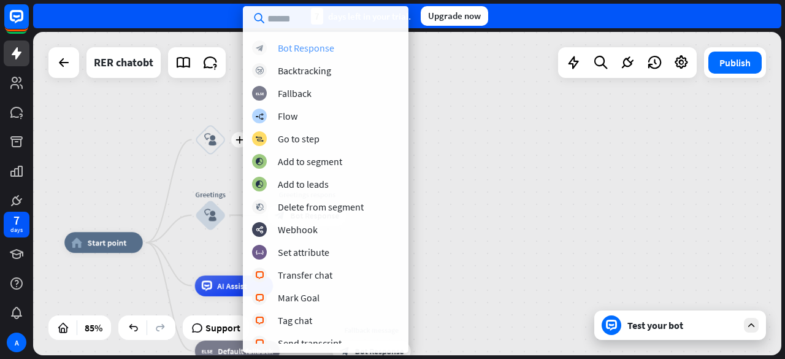
click at [314, 45] on div "Bot Response" at bounding box center [306, 48] width 56 height 12
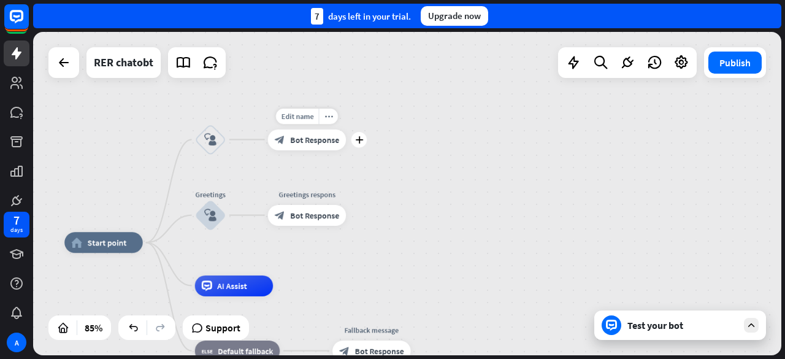
click at [330, 147] on div "block_bot_response Bot Response" at bounding box center [307, 139] width 78 height 21
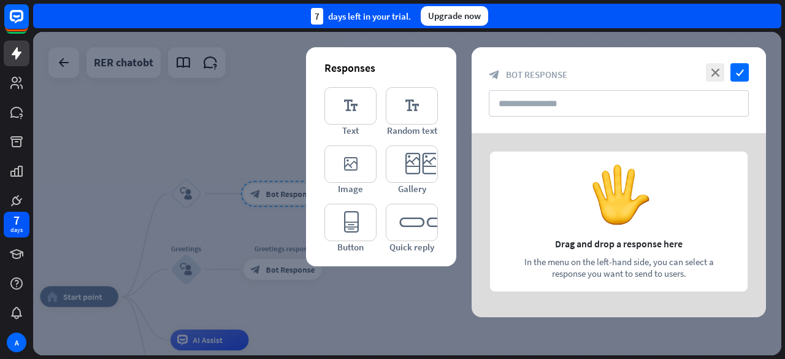
click at [375, 281] on div at bounding box center [407, 193] width 748 height 323
